Goal: Transaction & Acquisition: Subscribe to service/newsletter

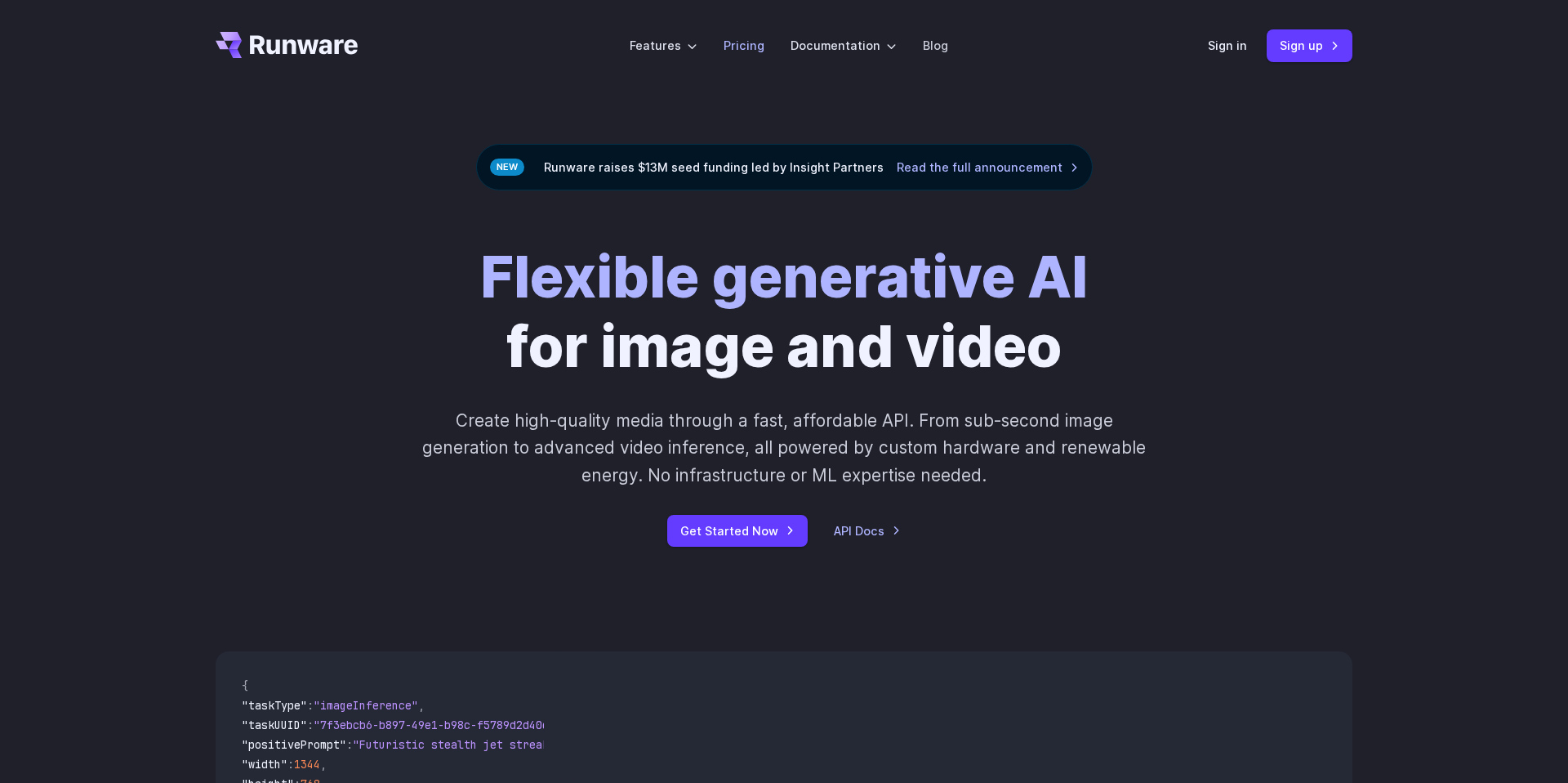
click at [732, 51] on link "Pricing" at bounding box center [744, 45] width 41 height 19
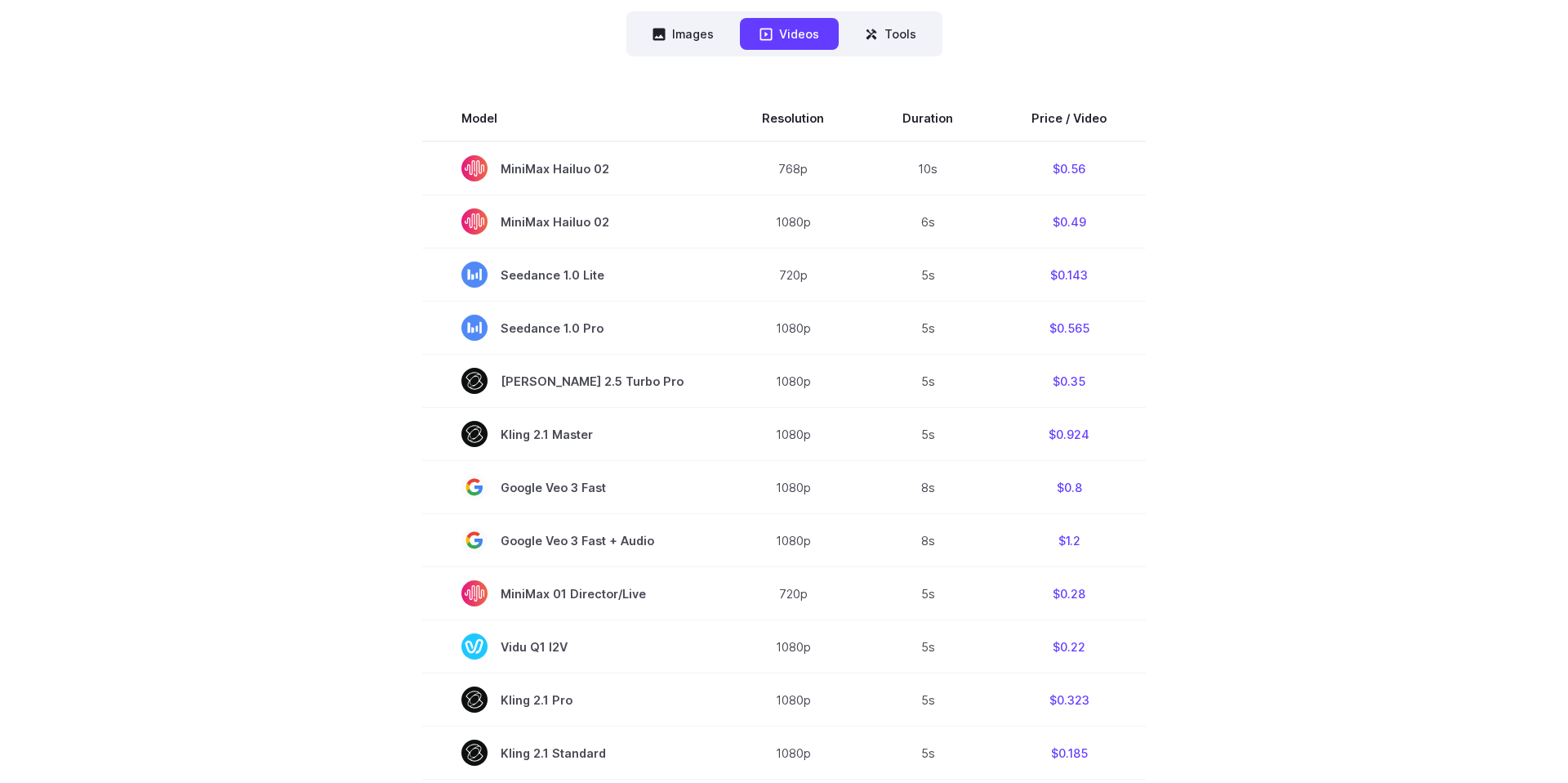
scroll to position [434, 0]
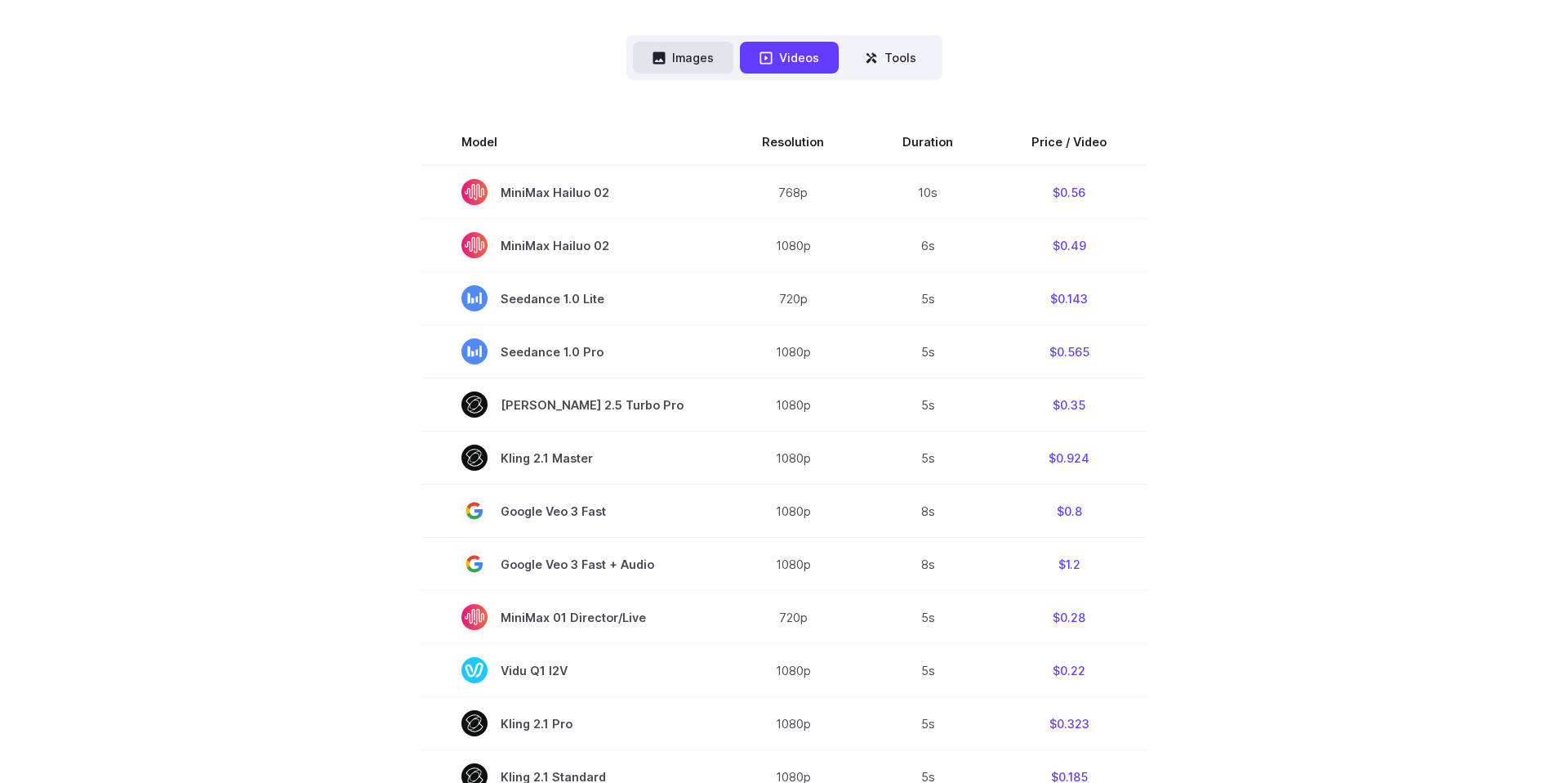
click at [698, 68] on button "Images" at bounding box center [684, 58] width 101 height 32
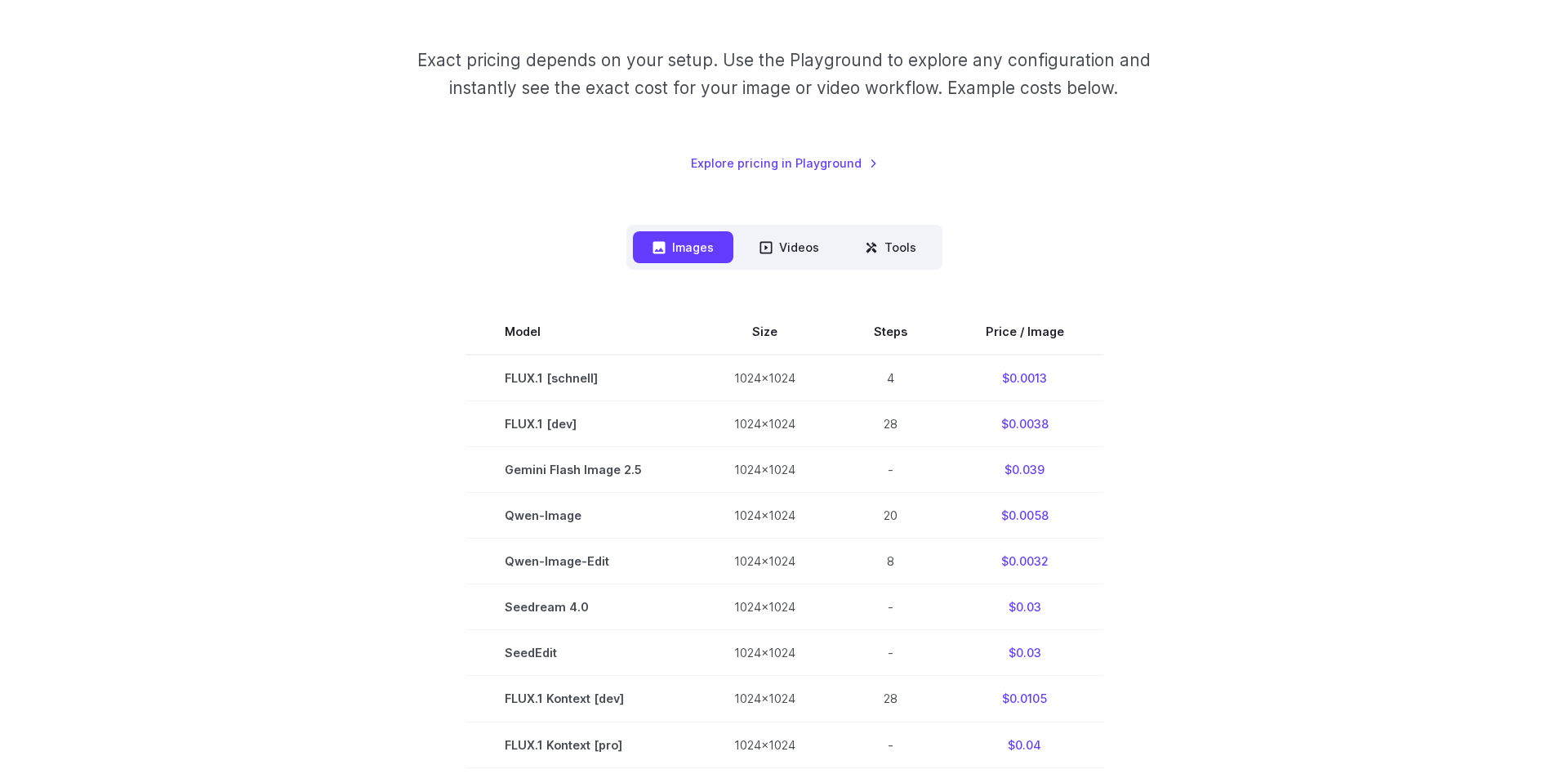
scroll to position [0, 0]
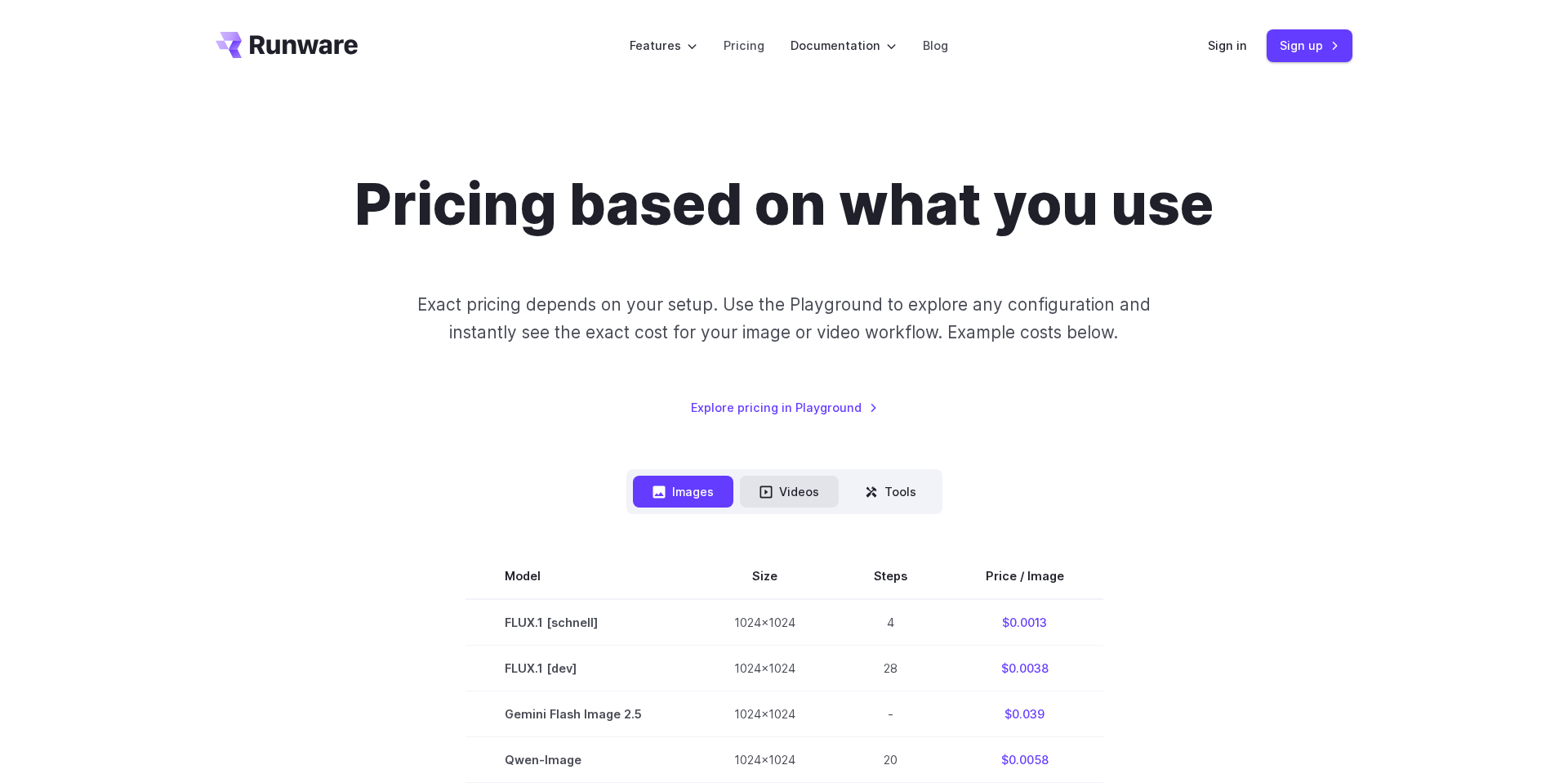
click at [816, 488] on button "Videos" at bounding box center [790, 492] width 99 height 32
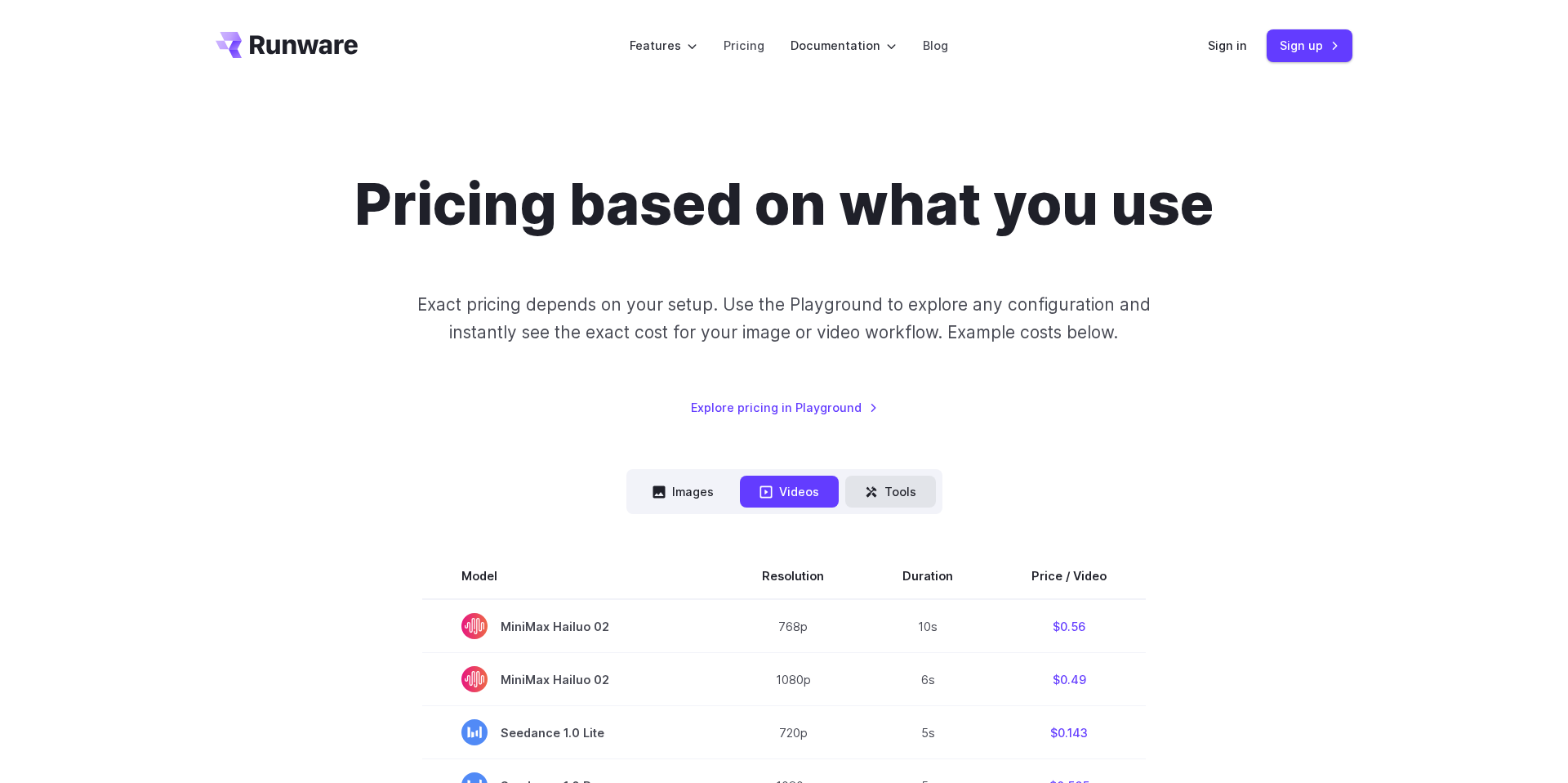
click at [883, 481] on button "Tools" at bounding box center [891, 492] width 91 height 32
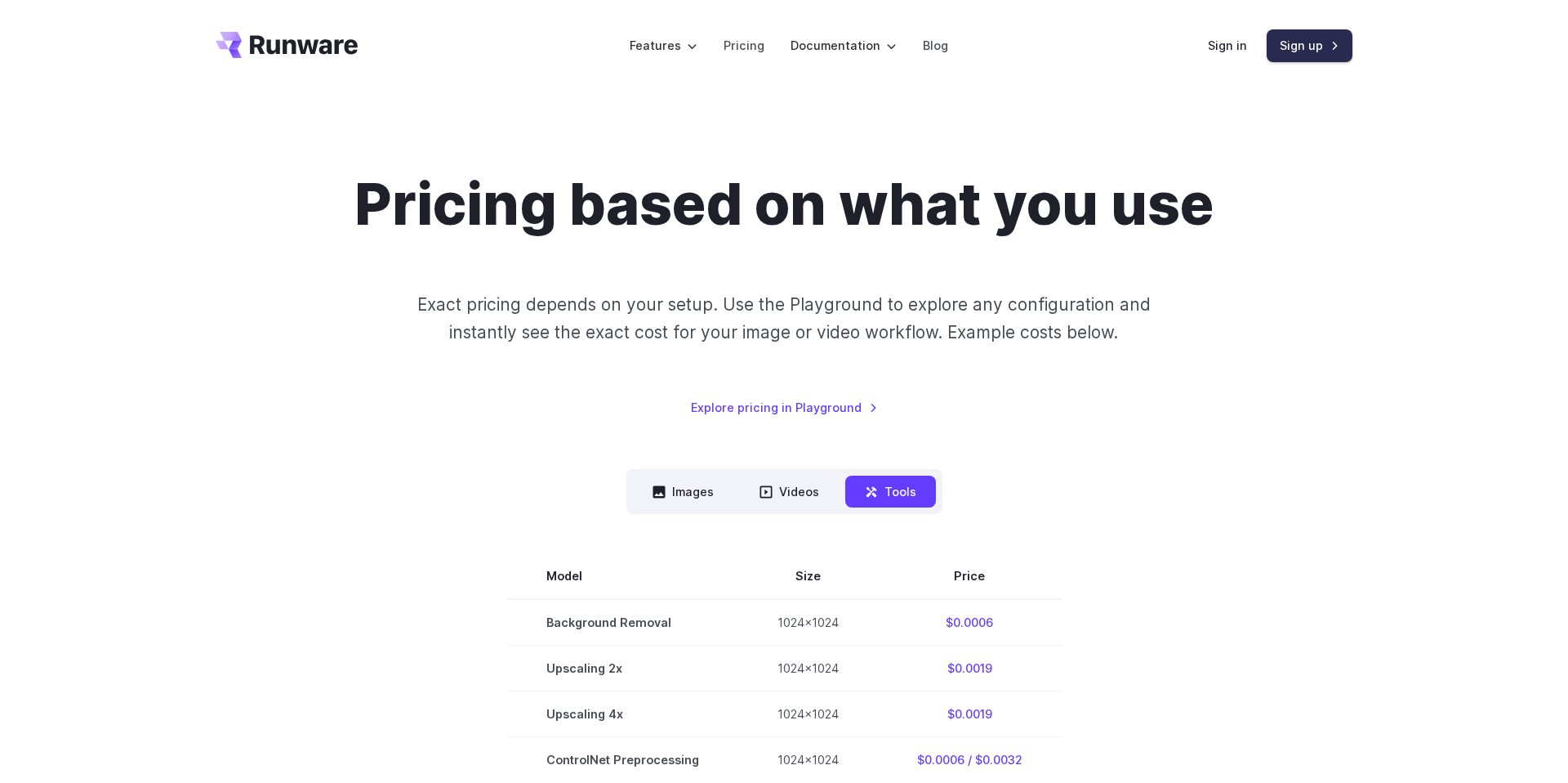
click at [1312, 48] on link "Sign up" at bounding box center [1310, 45] width 86 height 32
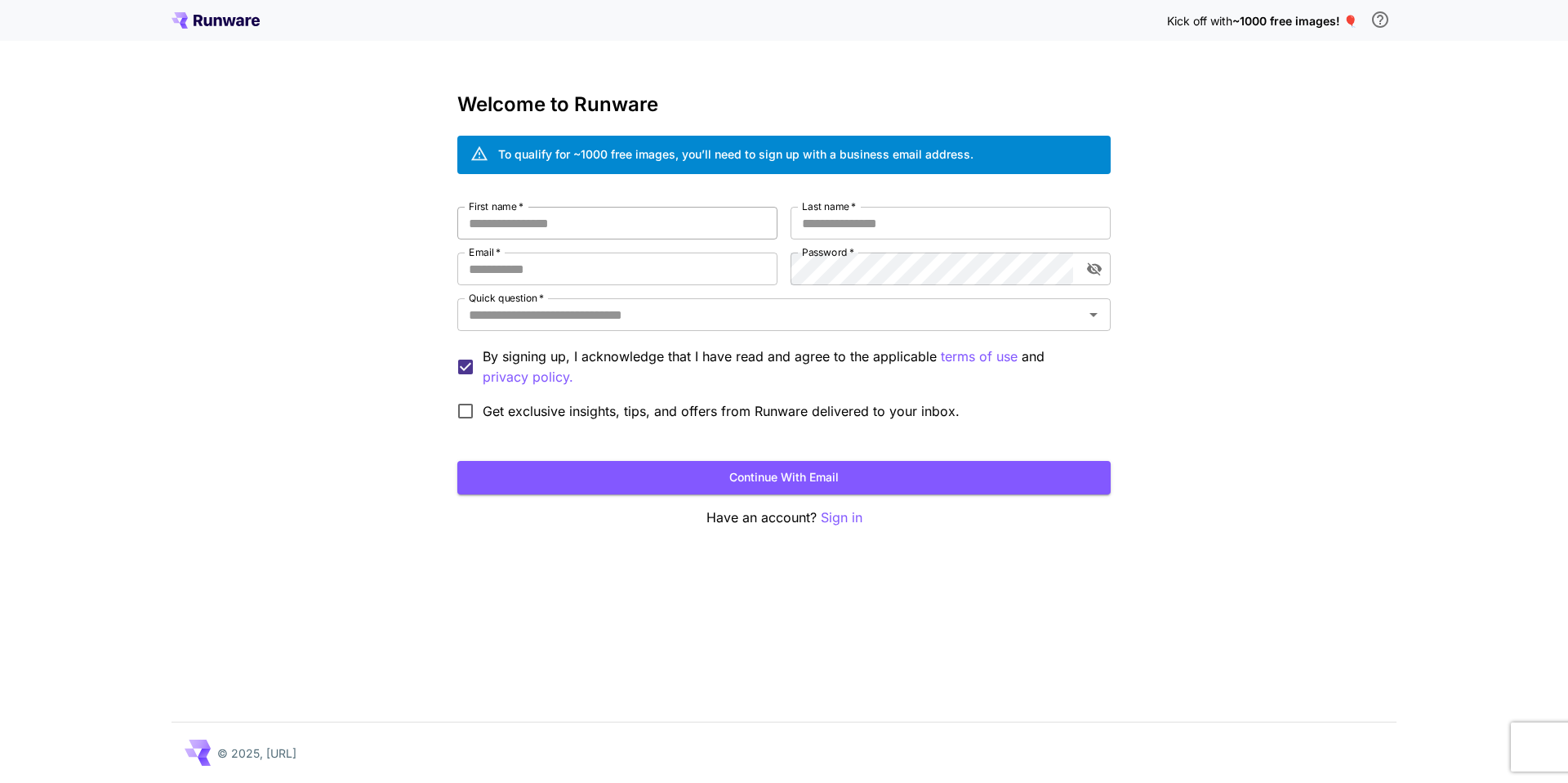
click at [654, 219] on input "First name   *" at bounding box center [617, 223] width 320 height 33
click at [1280, 23] on span "~1000 free images! 🎈" at bounding box center [1295, 21] width 125 height 14
click at [619, 219] on input "First name   *" at bounding box center [617, 223] width 320 height 33
click at [650, 327] on div "Quick question   *" at bounding box center [784, 314] width 654 height 33
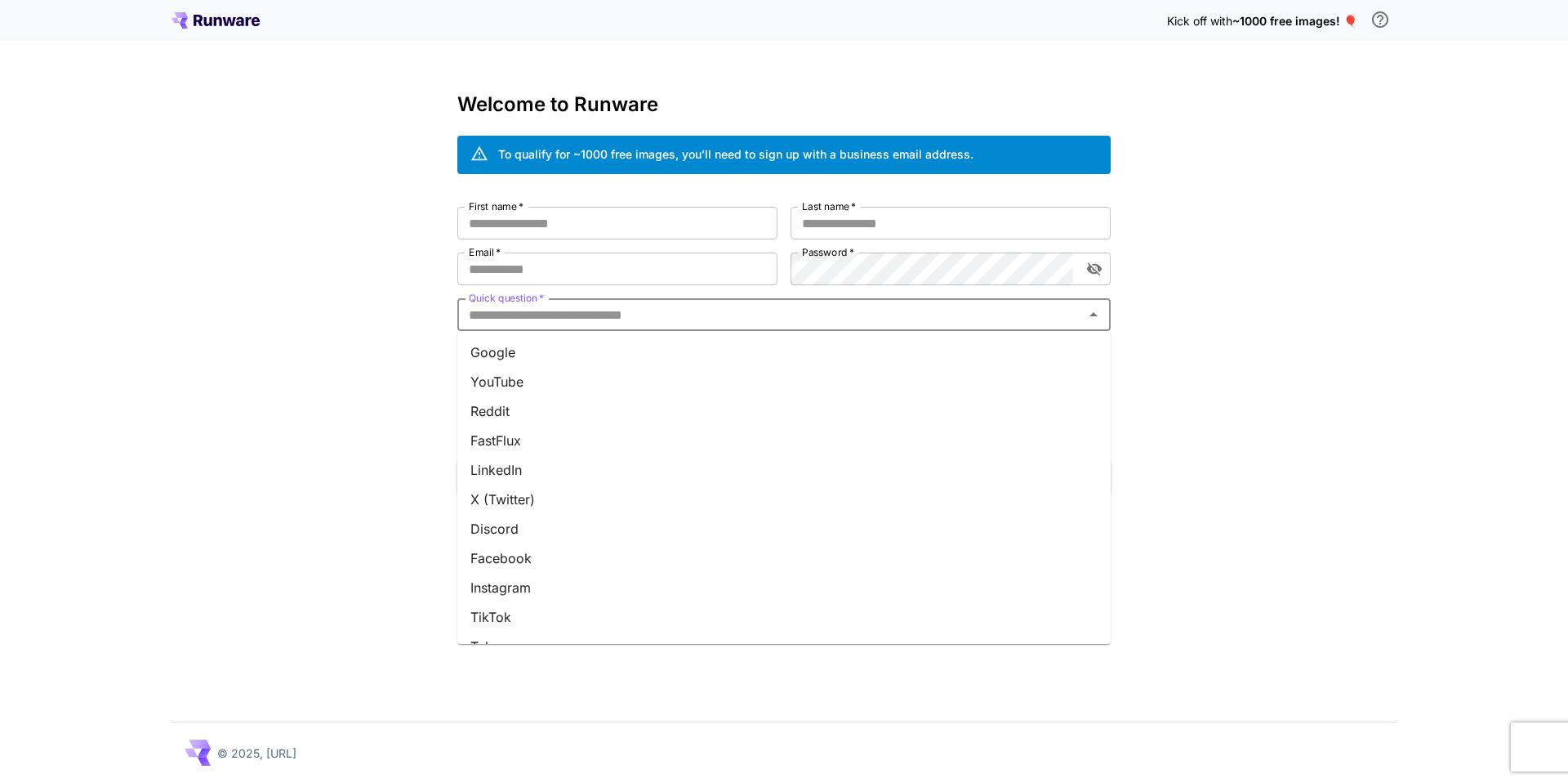
click at [412, 269] on div "Kick off with ~1000 free images! 🎈 Welcome to Runware To qualify for ~1000 free…" at bounding box center [784, 391] width 1568 height 783
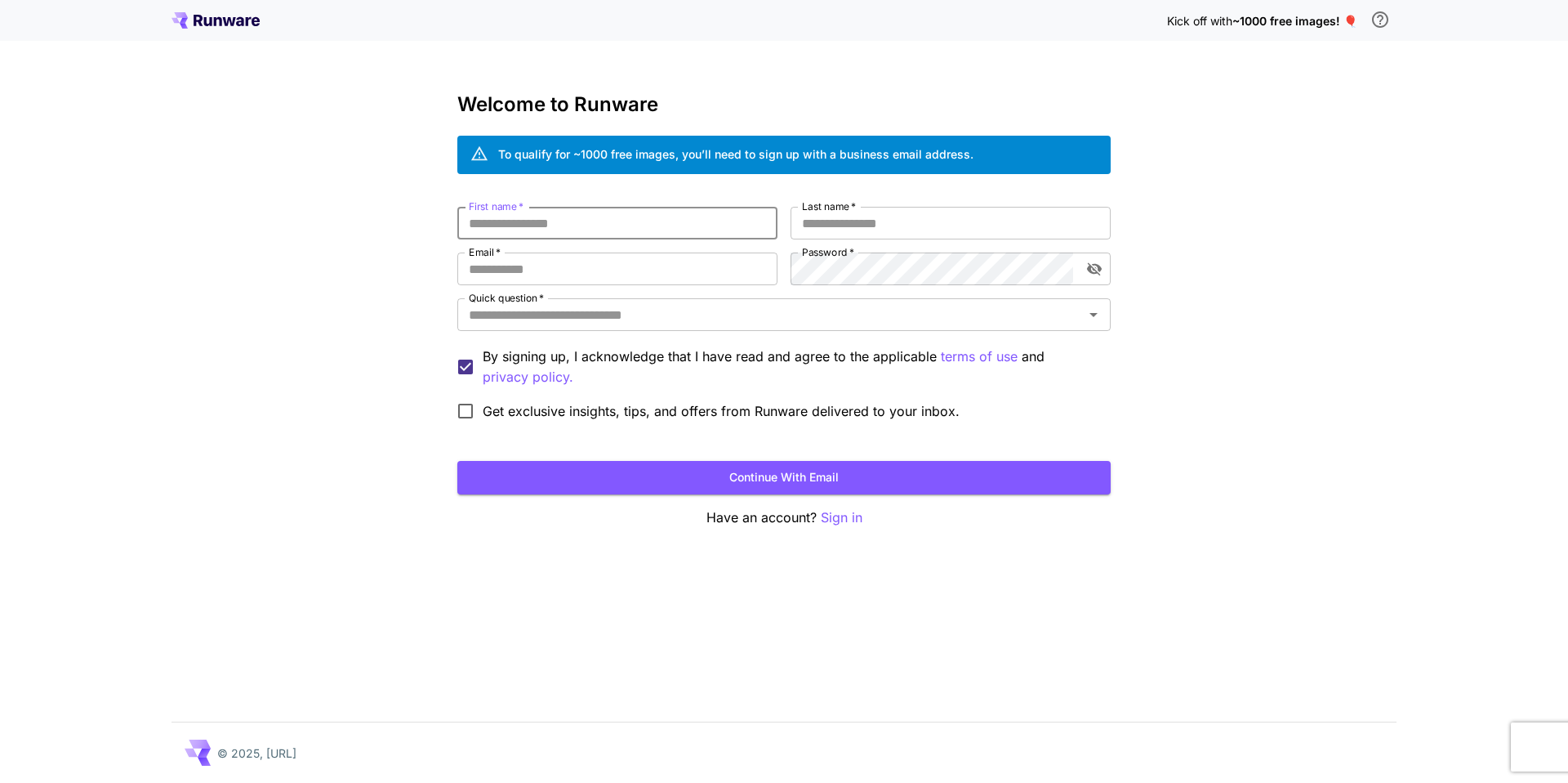
click at [506, 226] on input "First name   *" at bounding box center [617, 223] width 320 height 33
type input "*********"
type input "******"
type input "**********"
click at [860, 318] on input "Quick question   *" at bounding box center [770, 315] width 616 height 23
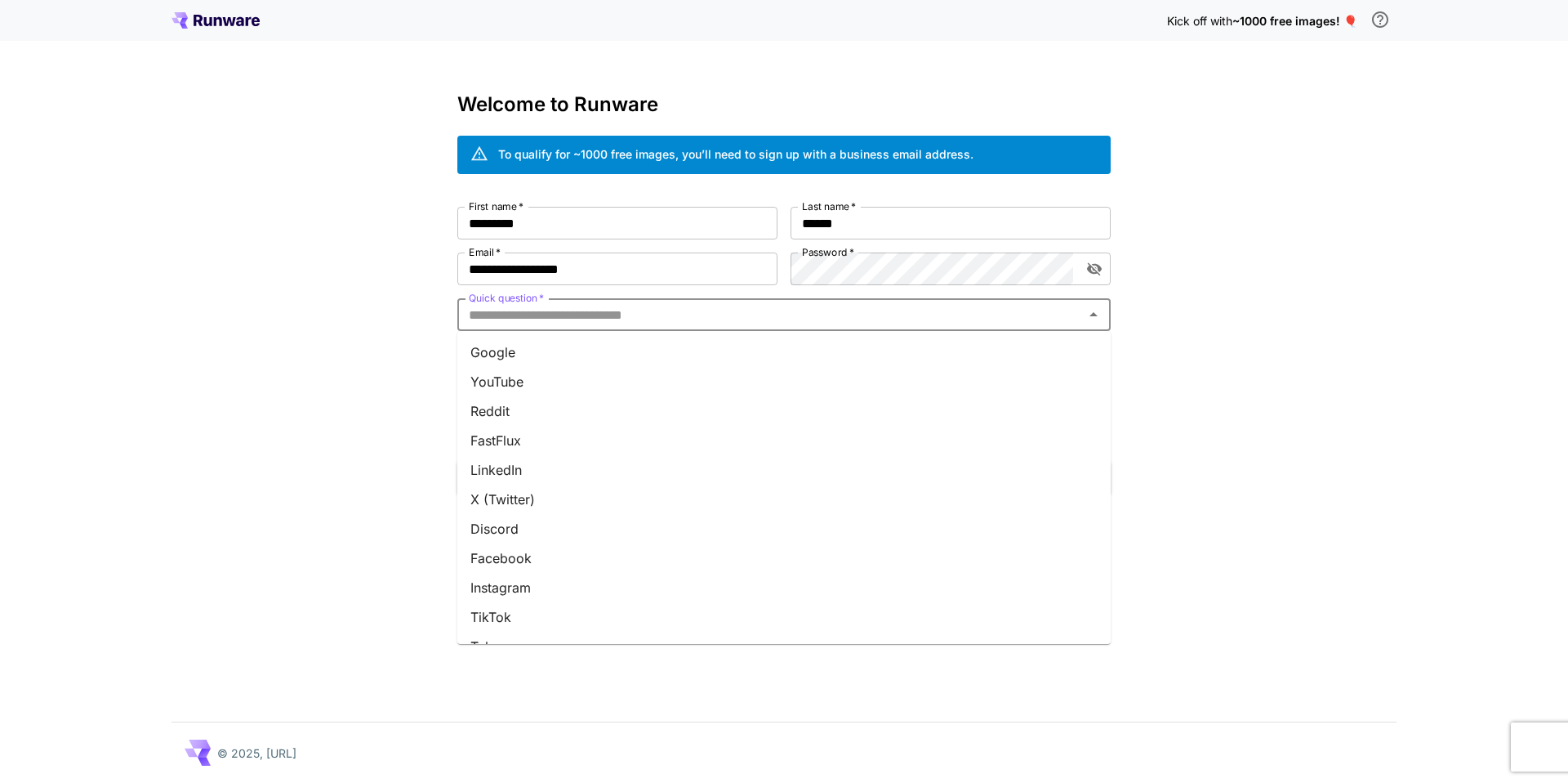
click at [650, 353] on li "Google" at bounding box center [784, 351] width 654 height 29
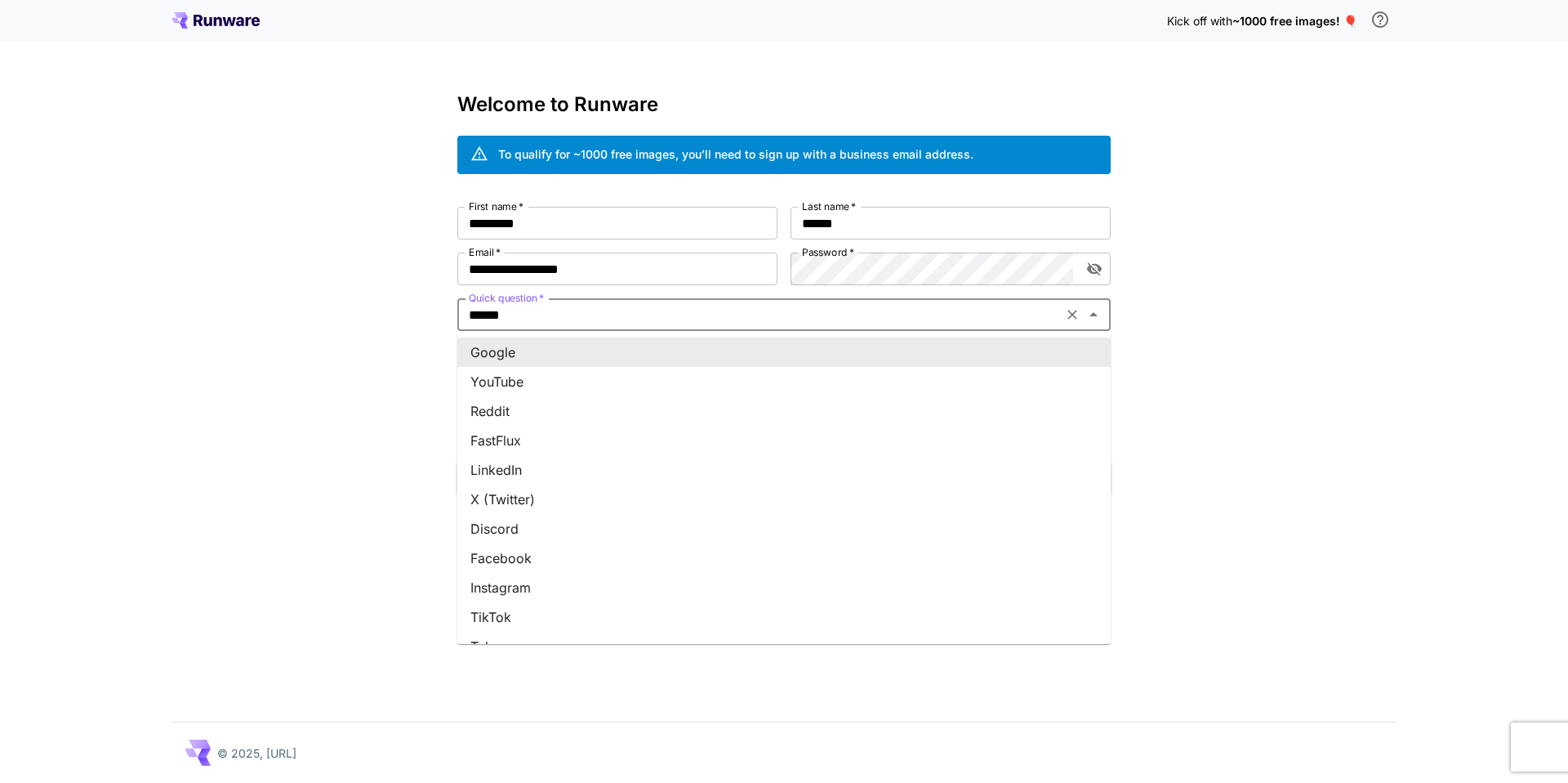
click at [527, 322] on input "******" at bounding box center [760, 315] width 595 height 23
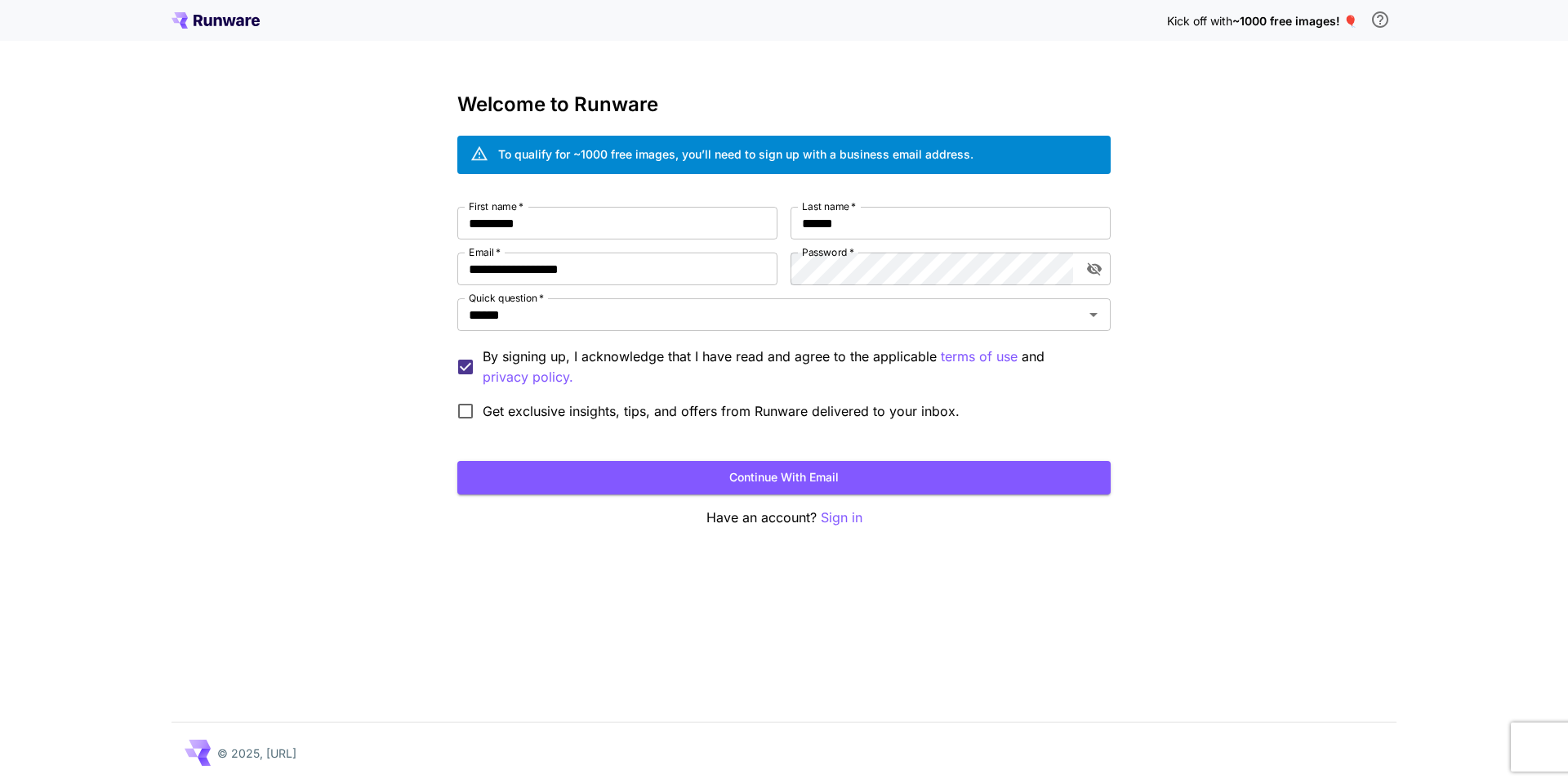
click at [358, 346] on div "**********" at bounding box center [784, 391] width 1568 height 783
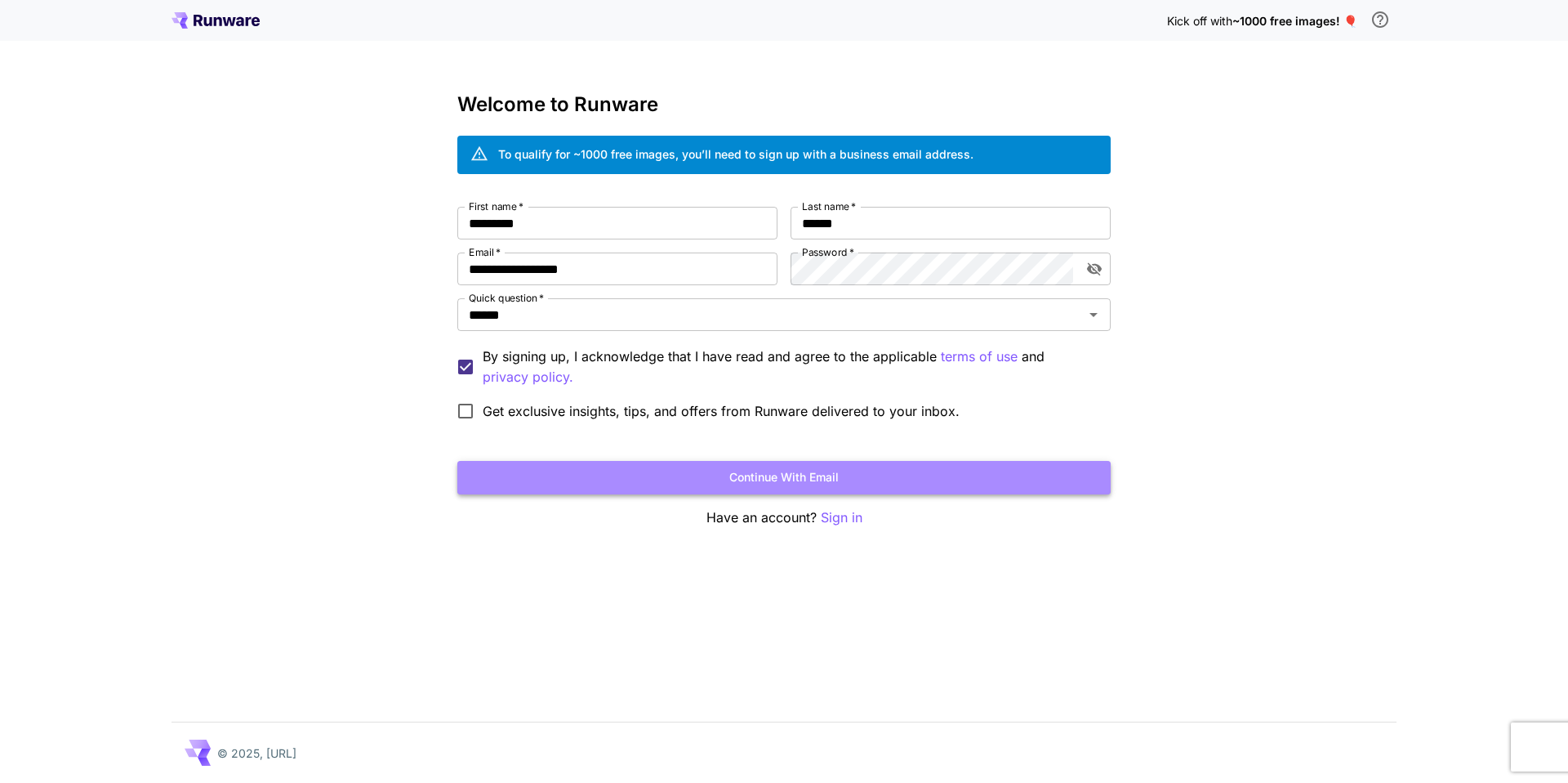
click at [610, 479] on button "Continue with email" at bounding box center [784, 478] width 654 height 34
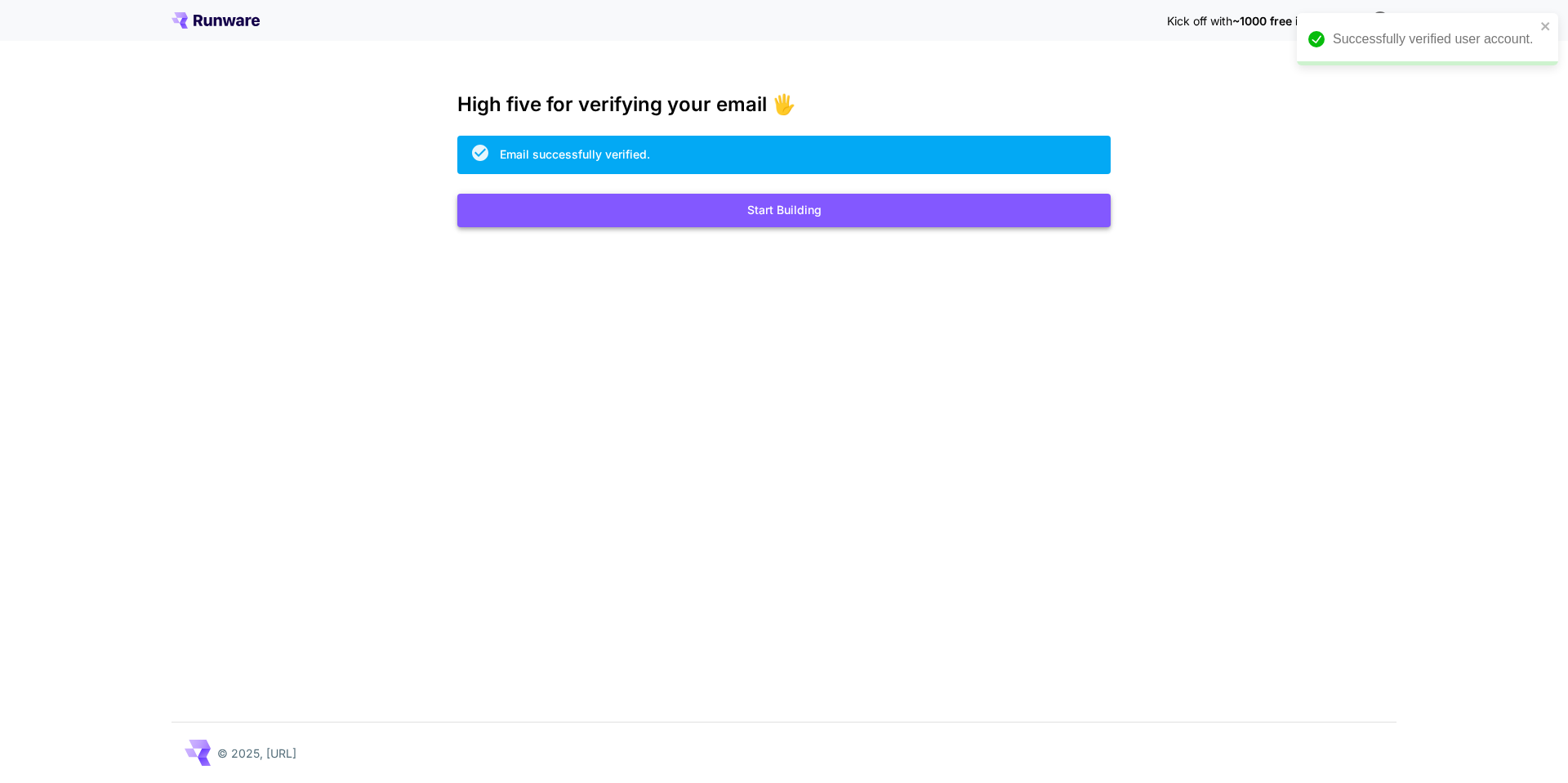
click at [893, 217] on button "Start Building" at bounding box center [784, 211] width 654 height 34
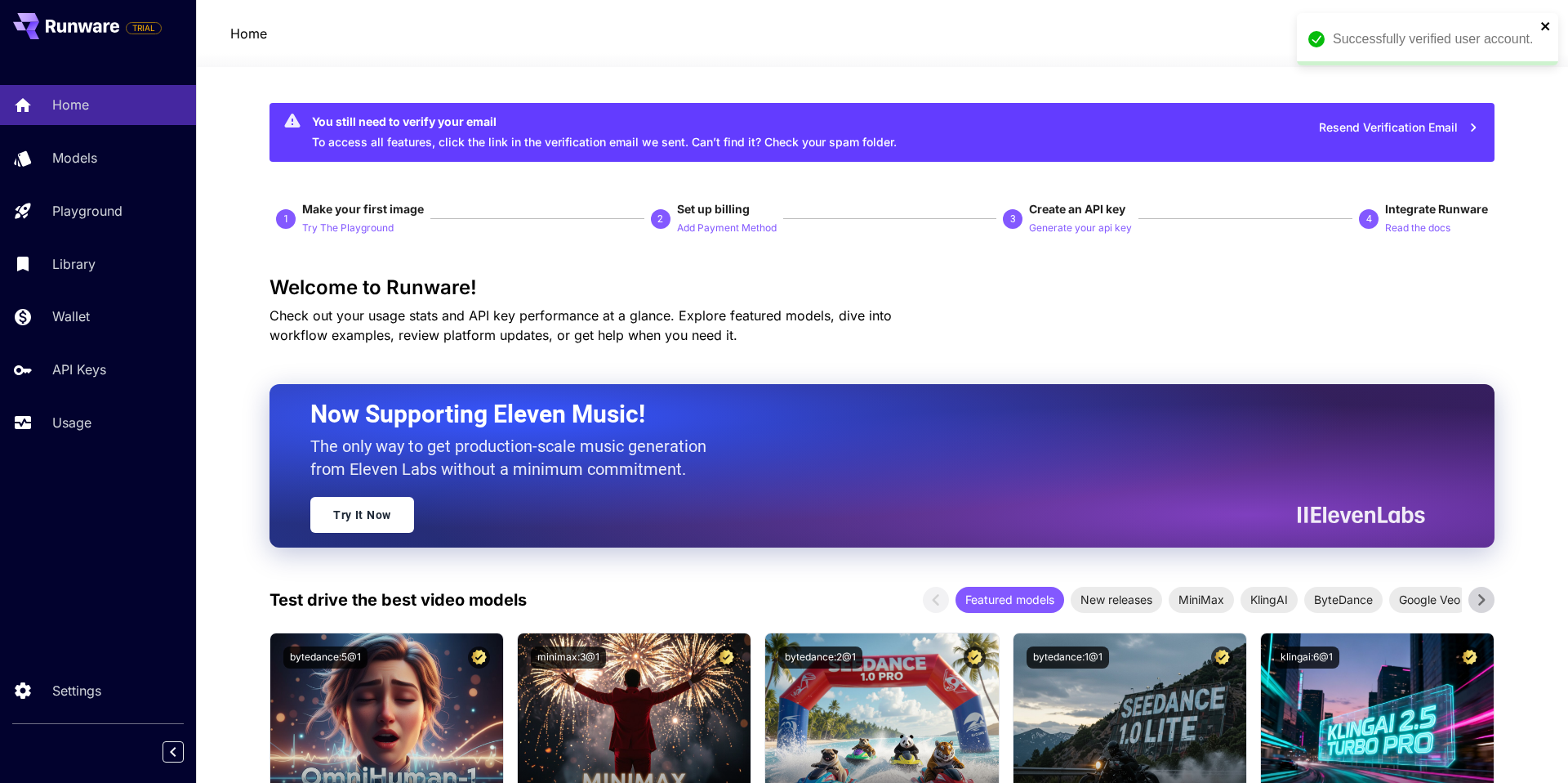
click at [1542, 28] on icon "close" at bounding box center [1545, 26] width 8 height 8
click at [1326, 36] on icon "button" at bounding box center [1321, 35] width 13 height 16
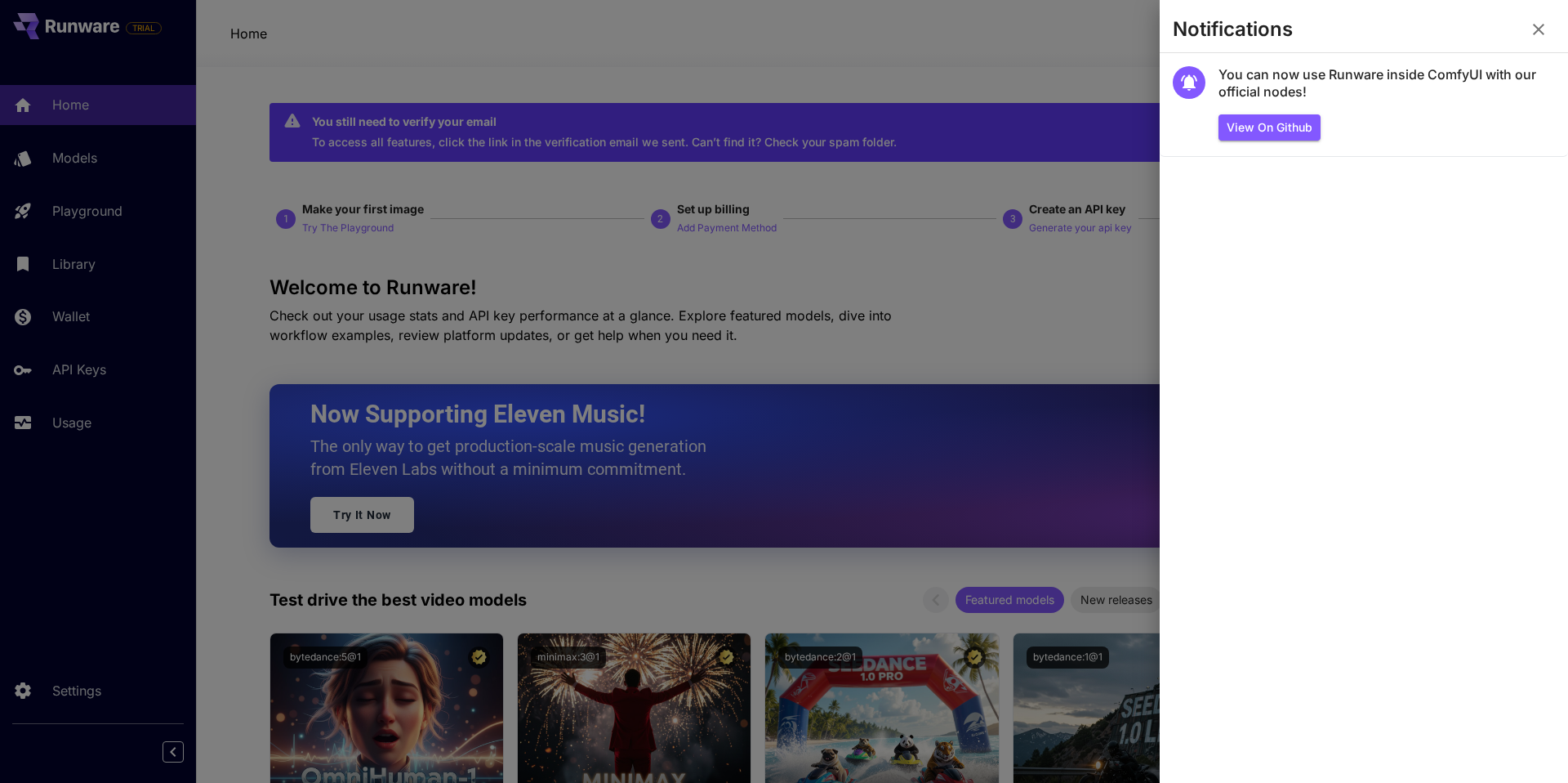
click at [1529, 24] on icon "button" at bounding box center [1539, 29] width 19 height 19
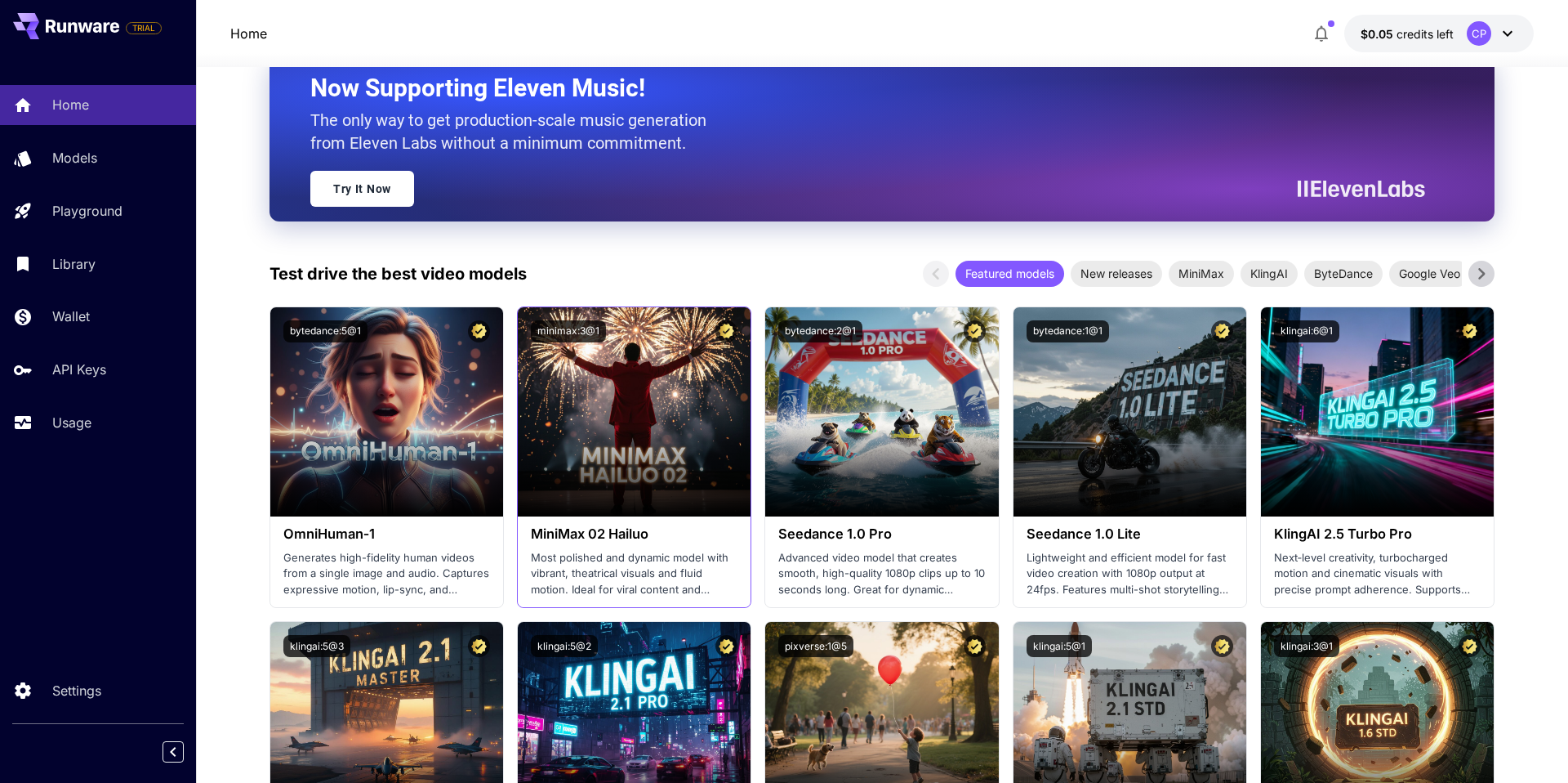
scroll to position [355, 0]
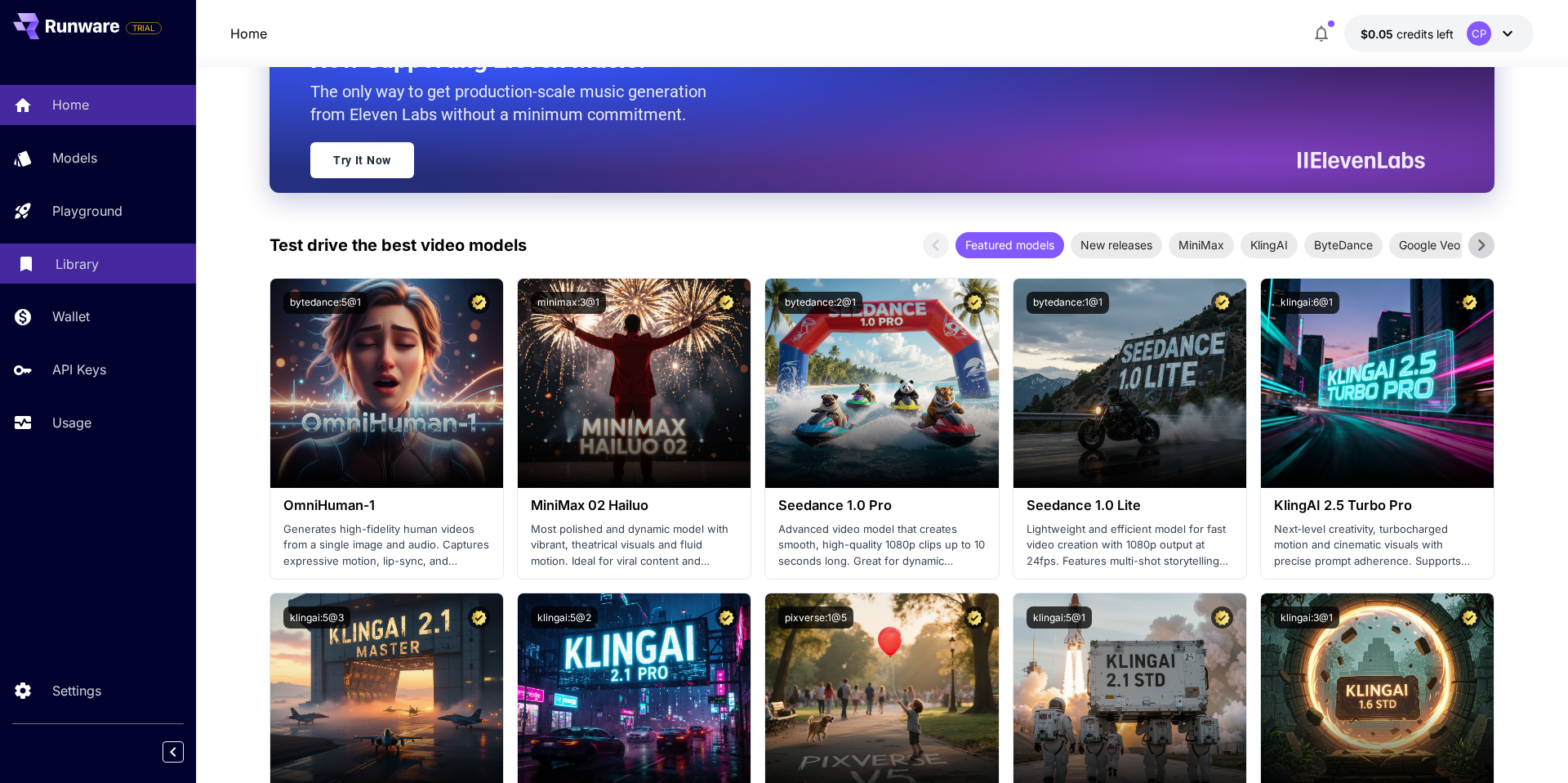
click at [101, 252] on link "Library" at bounding box center [98, 263] width 196 height 40
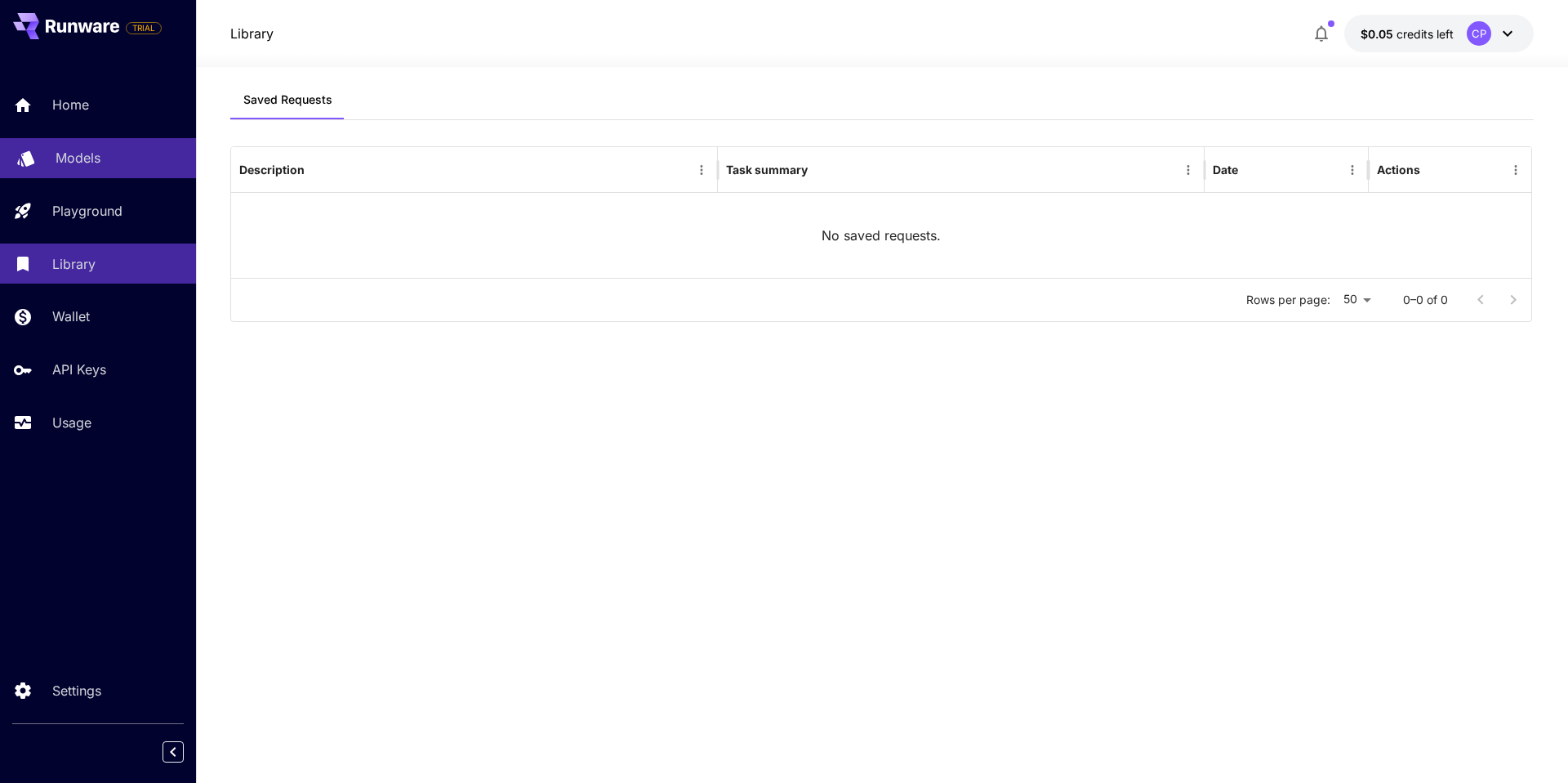
click at [109, 157] on div "Models" at bounding box center [119, 157] width 127 height 19
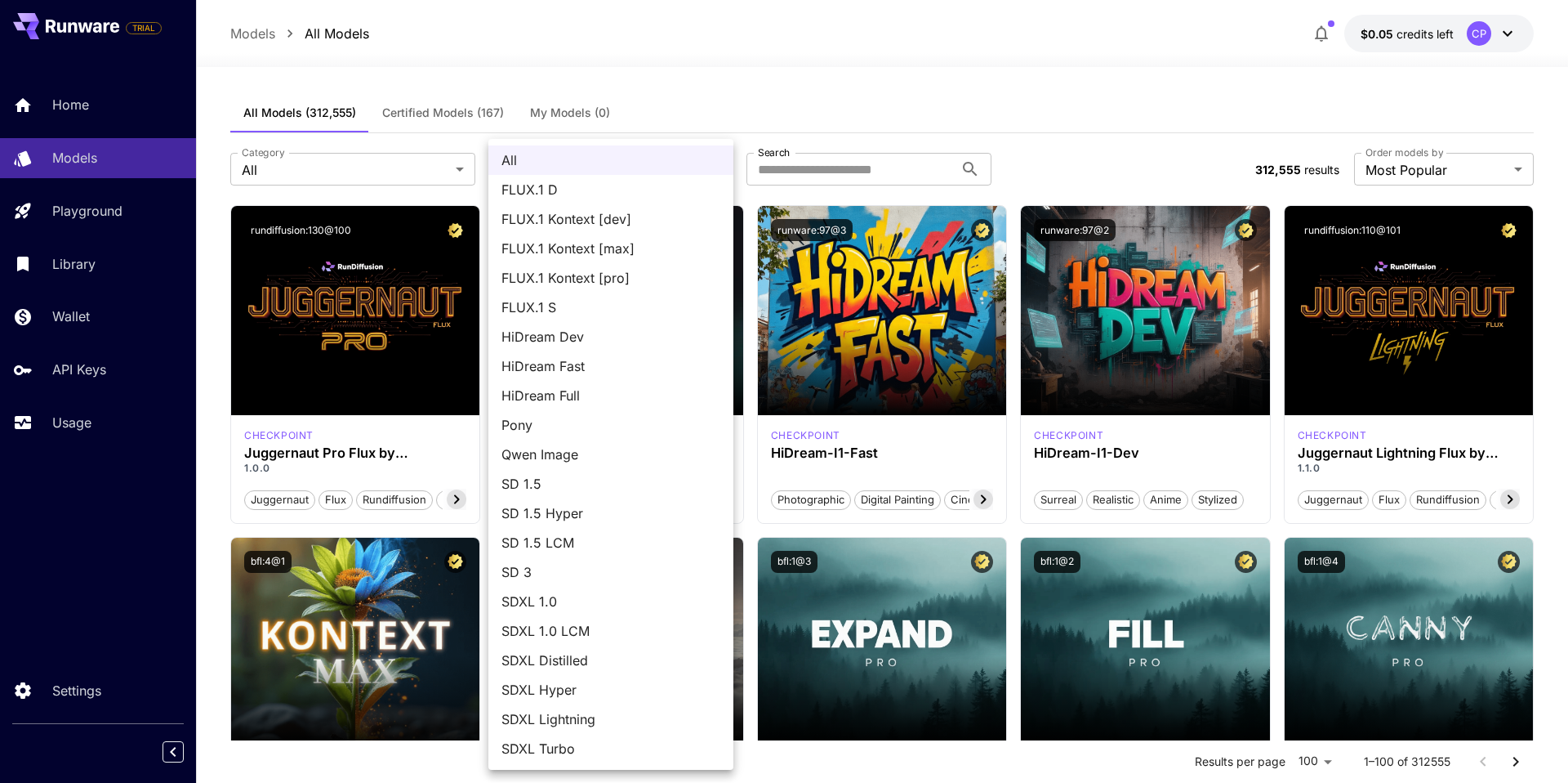
click at [401, 191] on div at bounding box center [784, 391] width 1568 height 783
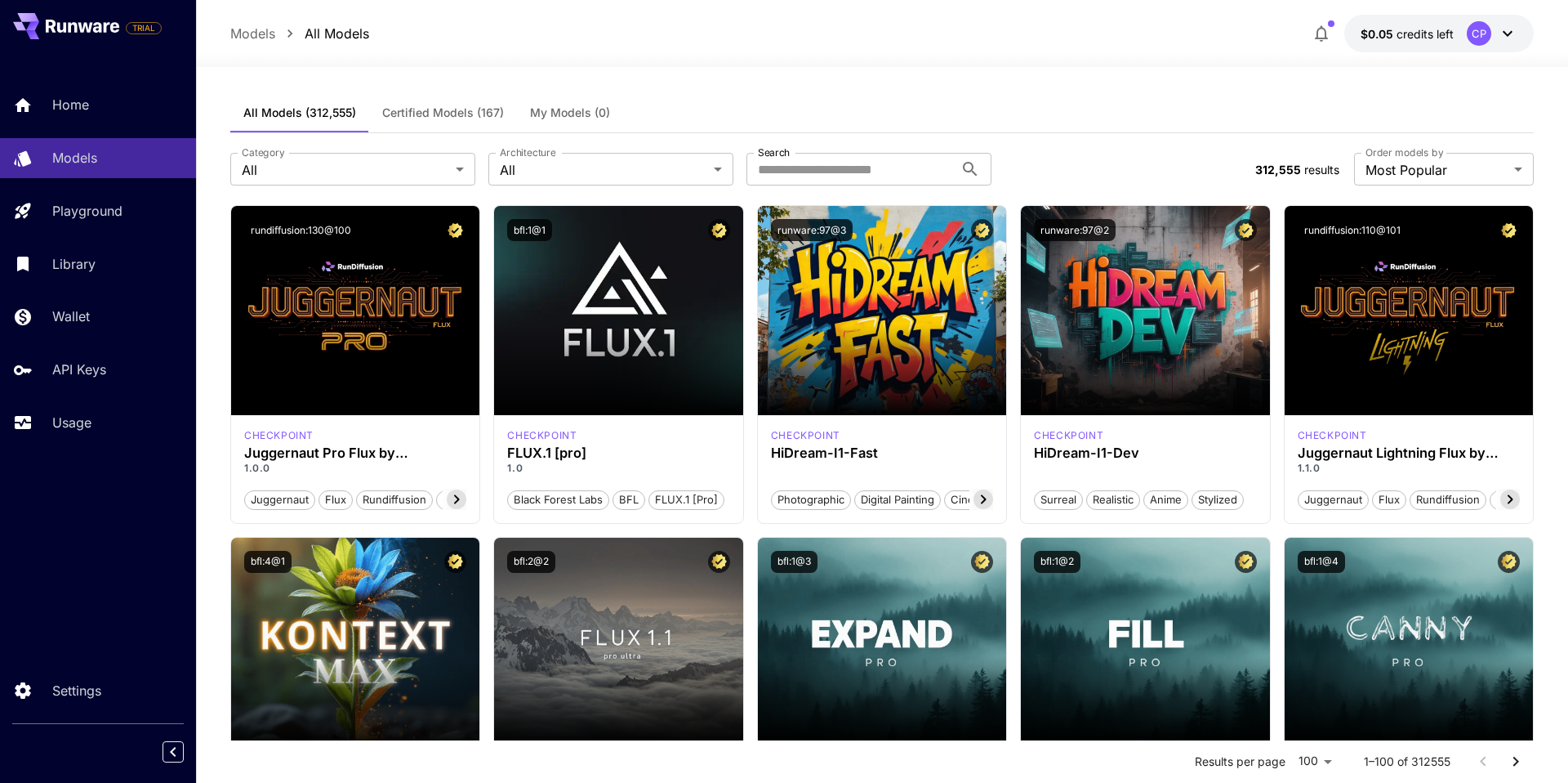
click at [417, 182] on div "All FLUX.1 D FLUX.1 Kontext [dev] FLUX.1 Kontext [max] FLUX.1 Kontext [pro] FLU…" at bounding box center [784, 391] width 1568 height 783
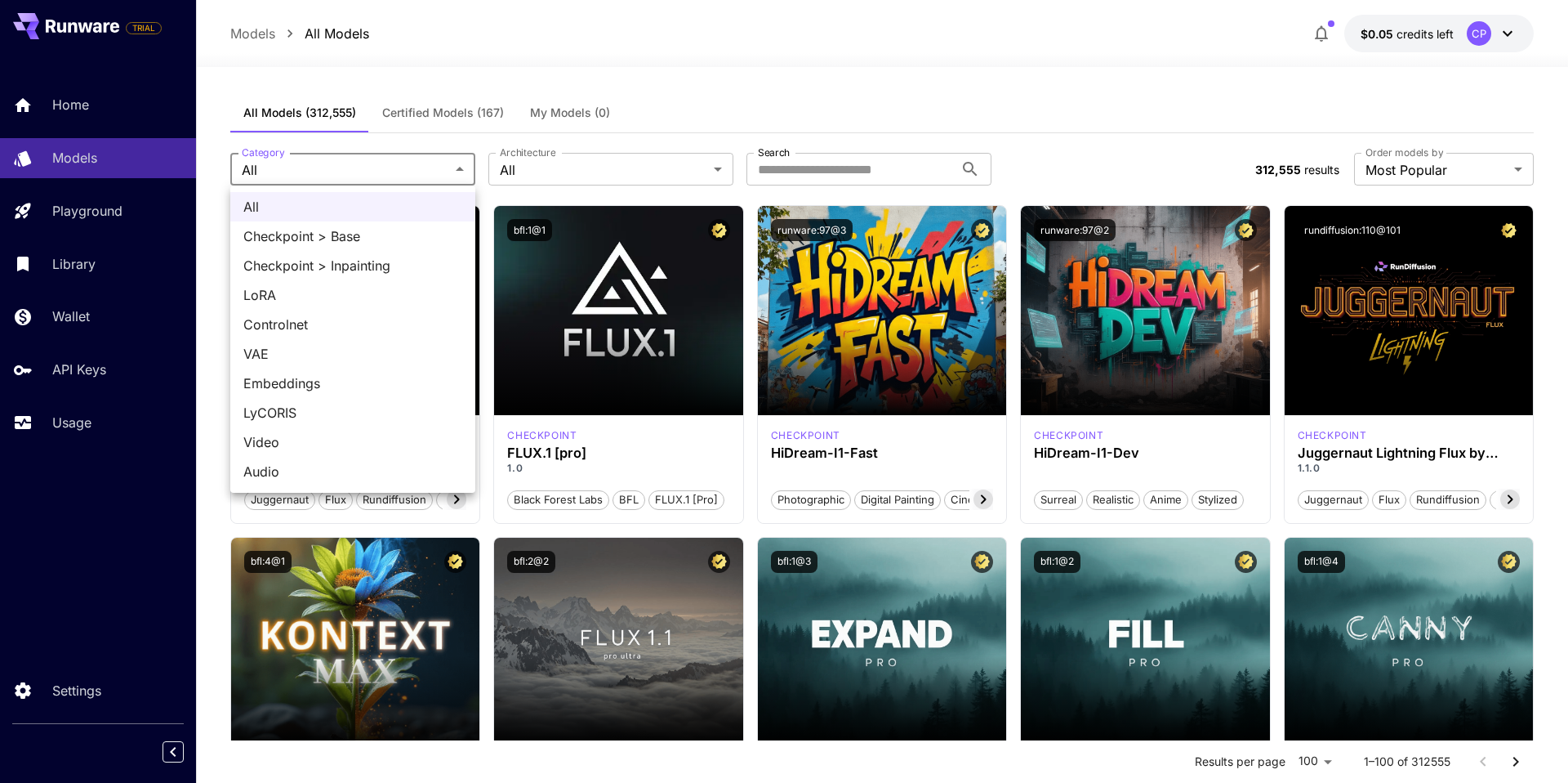
click at [369, 288] on span "LoRA" at bounding box center [353, 295] width 219 height 19
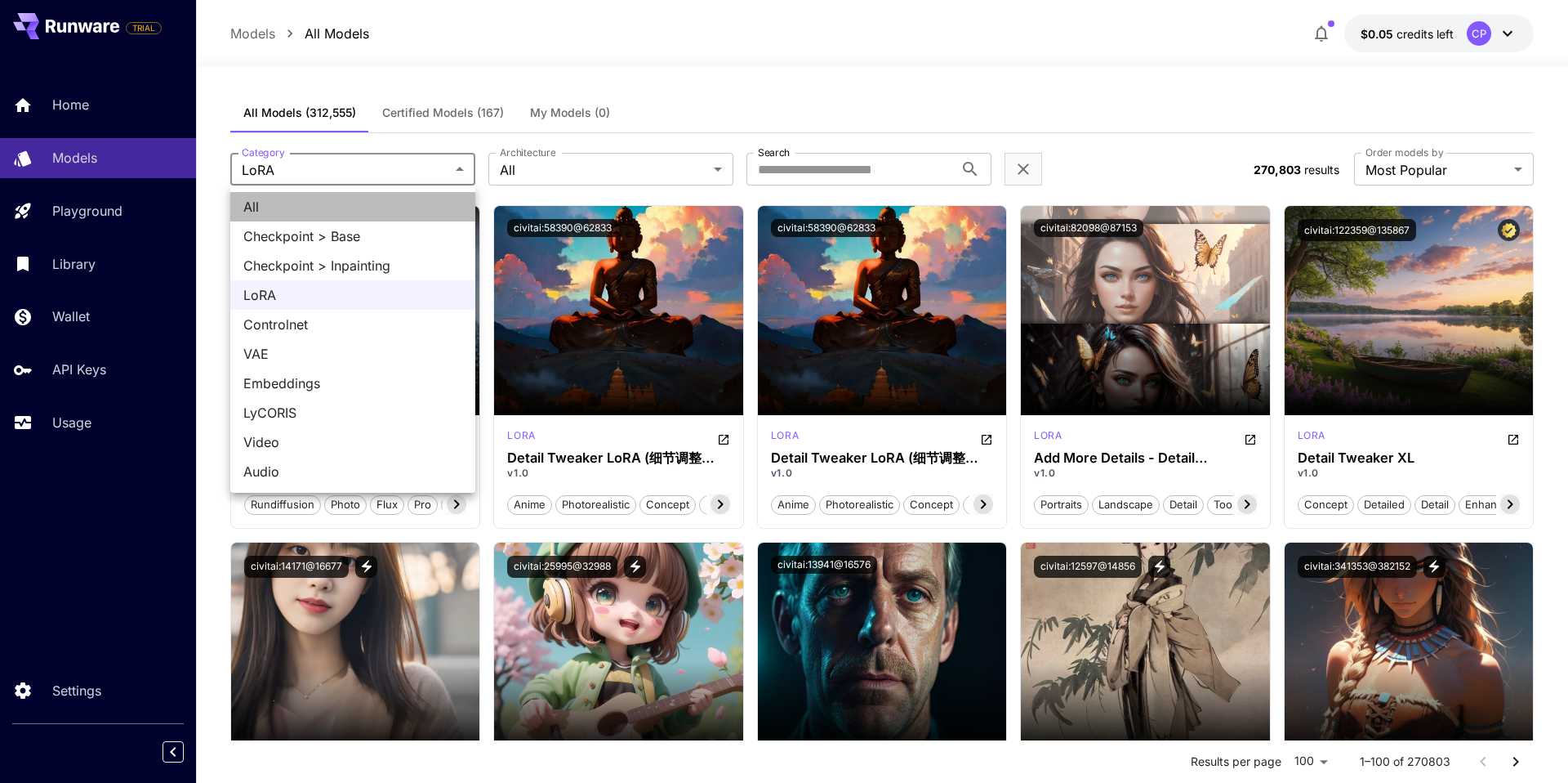
click at [392, 218] on li "All" at bounding box center [352, 206] width 245 height 29
type input "***"
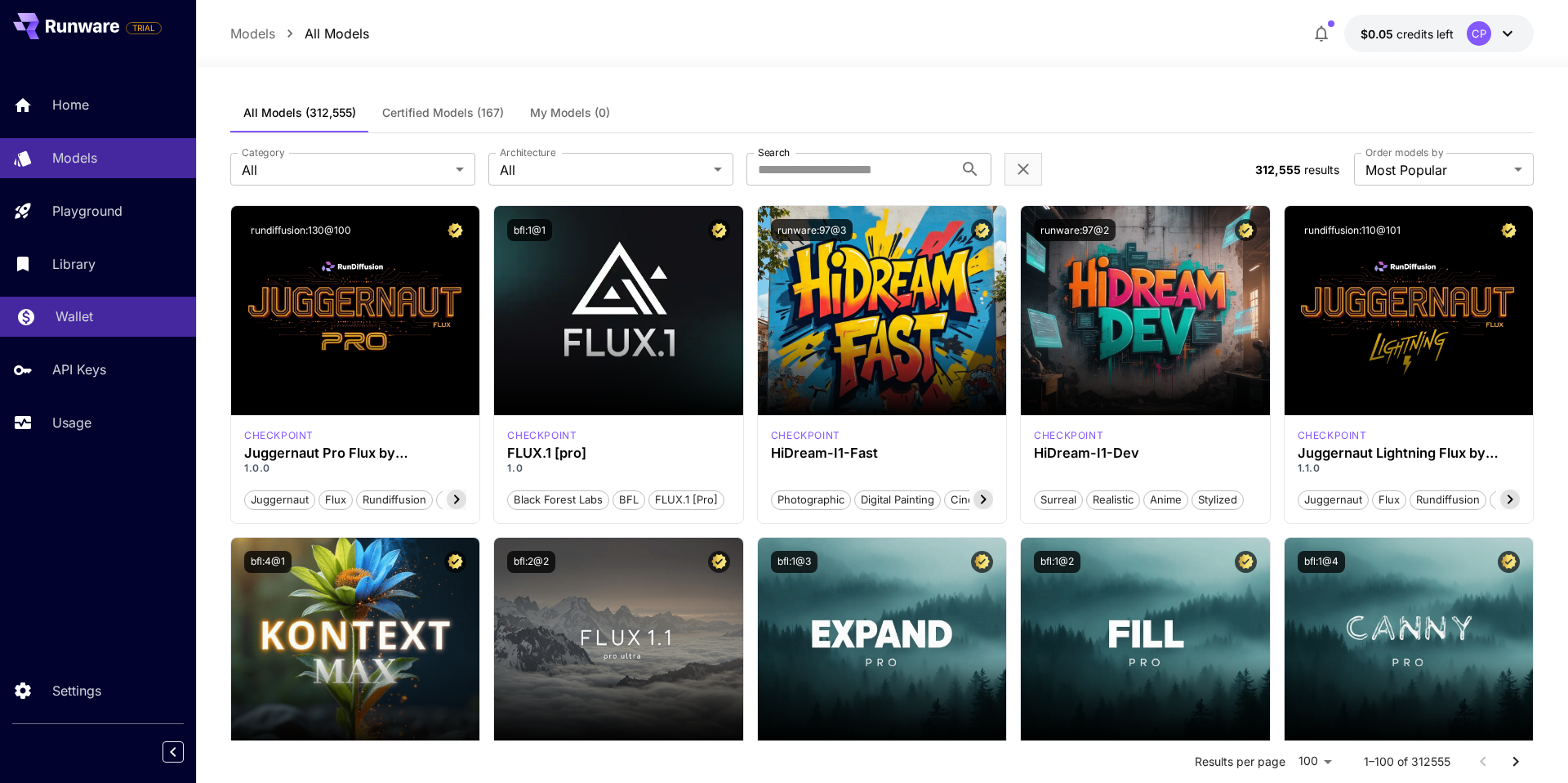
click at [110, 320] on div "Wallet" at bounding box center [119, 316] width 127 height 19
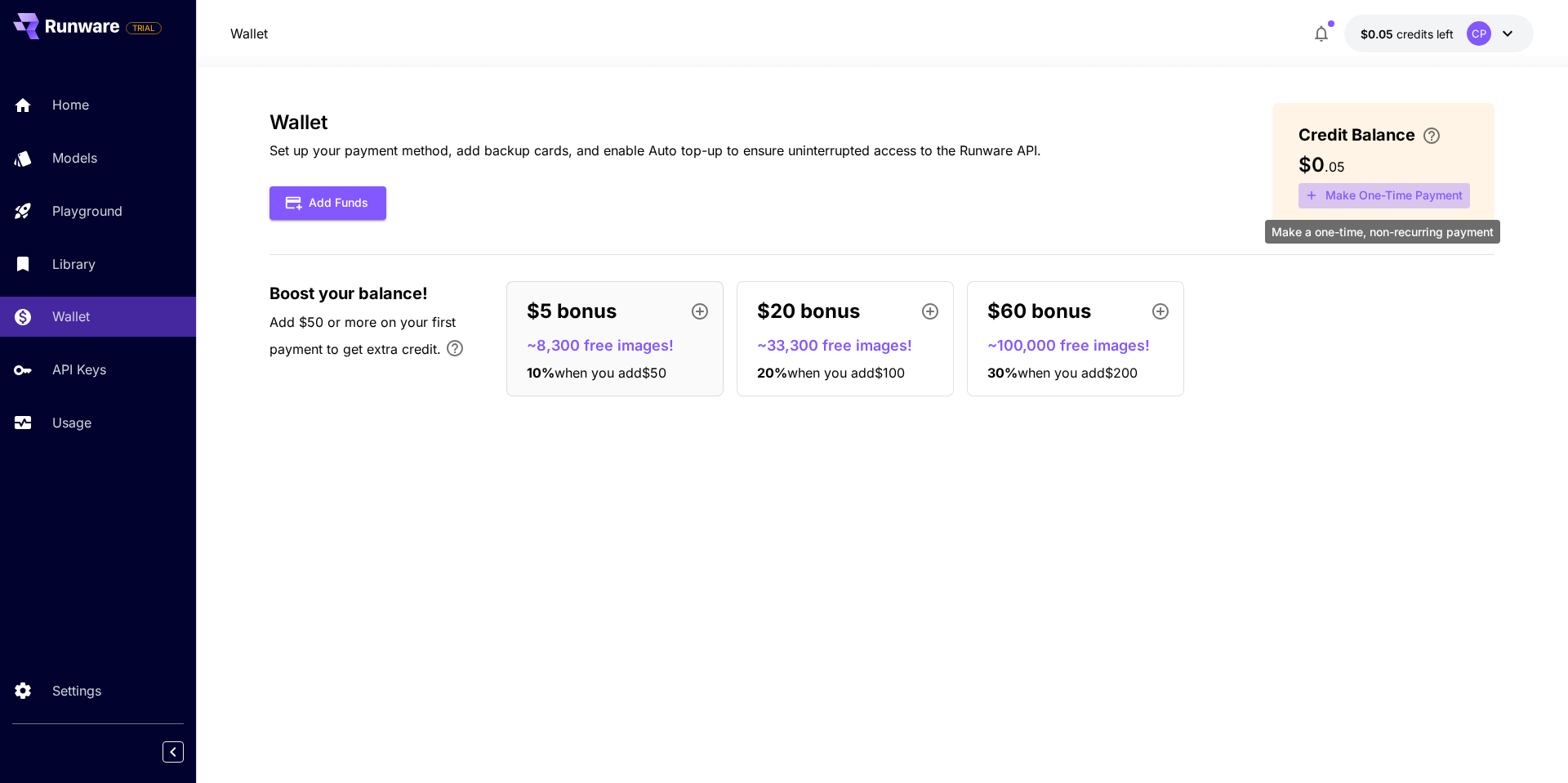
click at [1386, 195] on button "Make One-Time Payment" at bounding box center [1385, 196] width 172 height 26
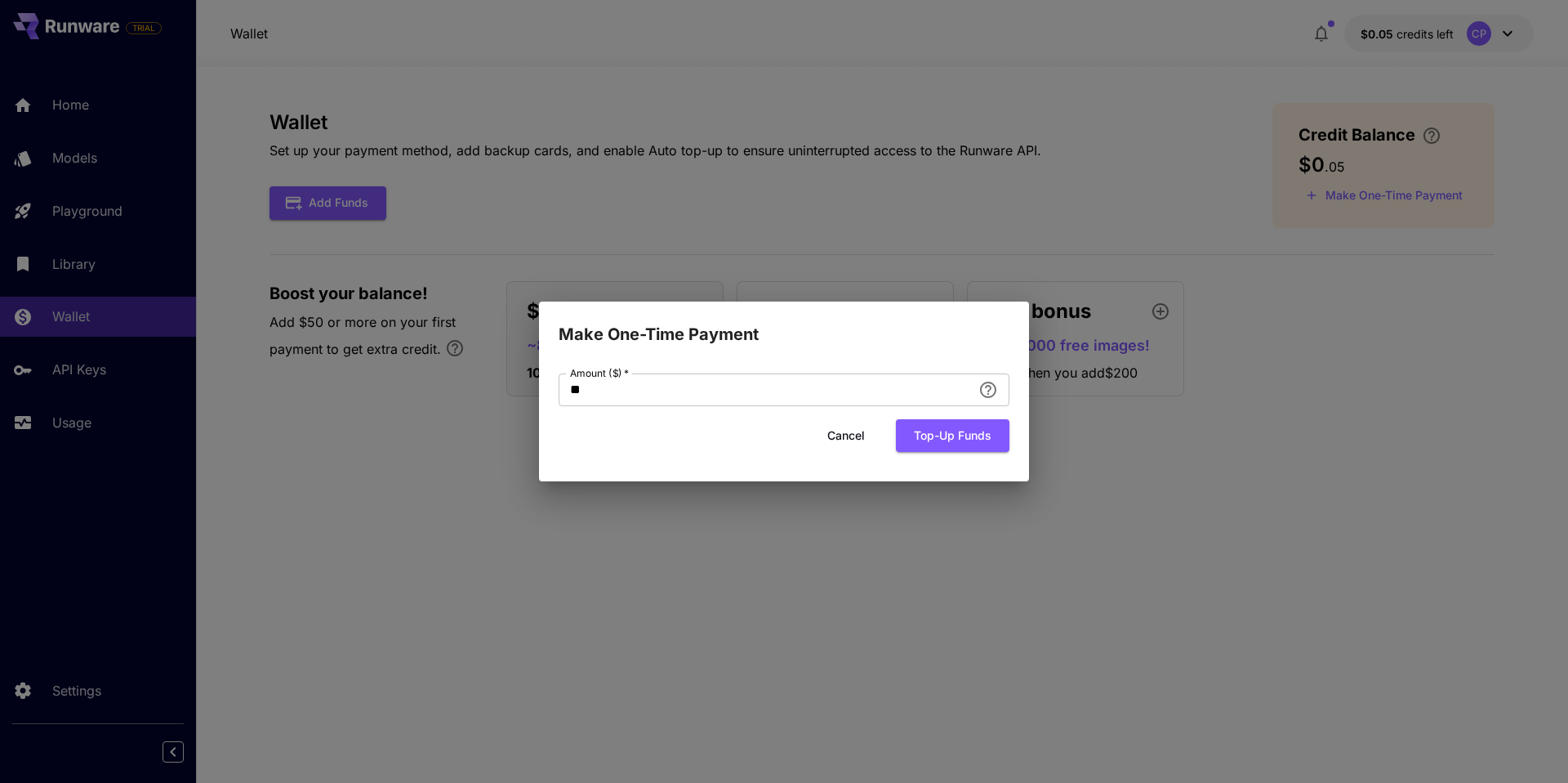
click at [862, 434] on button "Cancel" at bounding box center [845, 436] width 73 height 34
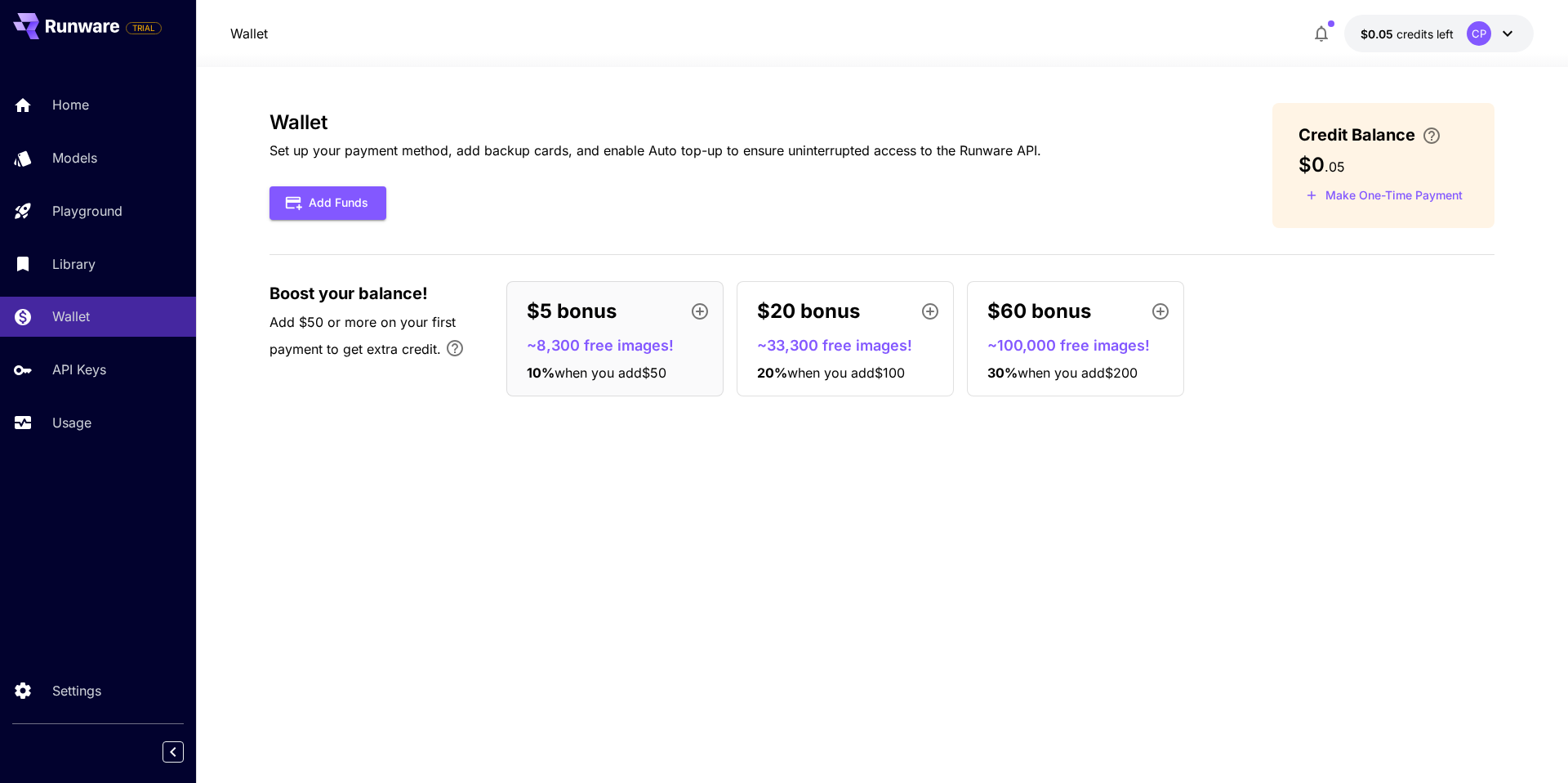
click at [619, 351] on p "~8,300 free images!" at bounding box center [622, 345] width 189 height 22
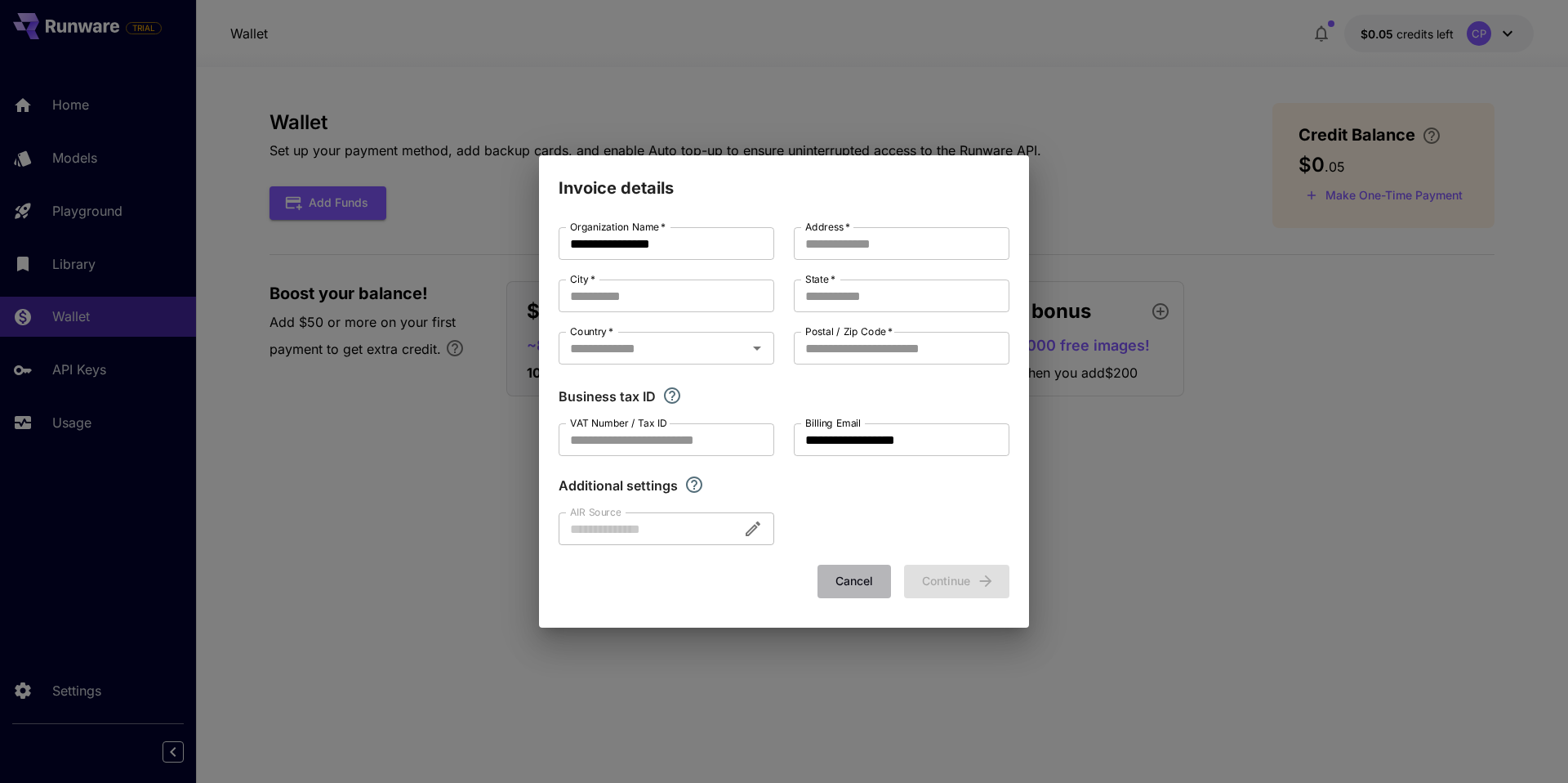
click at [858, 575] on button "Cancel" at bounding box center [854, 581] width 73 height 34
